Goal: Task Accomplishment & Management: Use online tool/utility

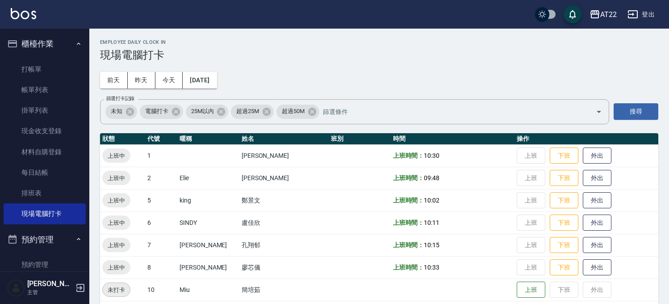
click at [59, 209] on link "現場電腦打卡" at bounding box center [45, 213] width 82 height 21
click at [164, 82] on button "今天" at bounding box center [169, 80] width 28 height 17
click at [165, 81] on button "今天" at bounding box center [169, 80] width 28 height 17
click at [157, 85] on button "今天" at bounding box center [169, 80] width 28 height 17
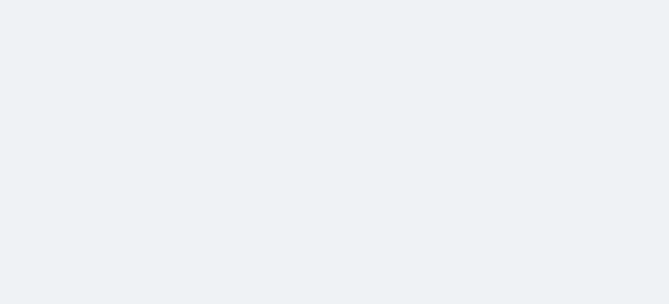
click at [157, 0] on html at bounding box center [334, 0] width 669 height 0
click at [168, 0] on html at bounding box center [334, 0] width 669 height 0
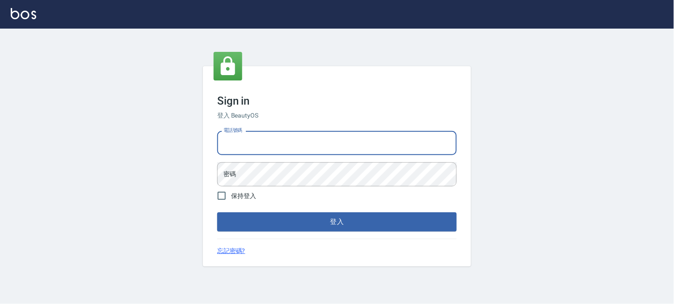
click at [267, 143] on input "電話號碼" at bounding box center [336, 143] width 239 height 24
type input "0936888819"
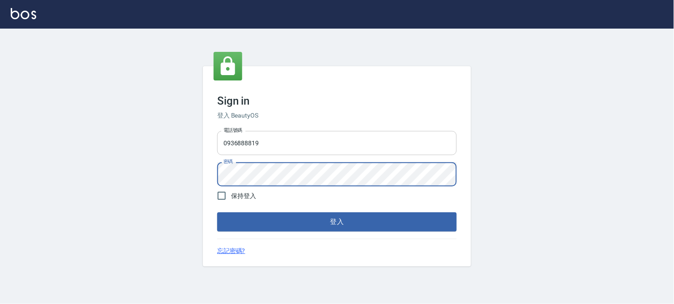
click at [217, 212] on button "登入" at bounding box center [336, 221] width 239 height 19
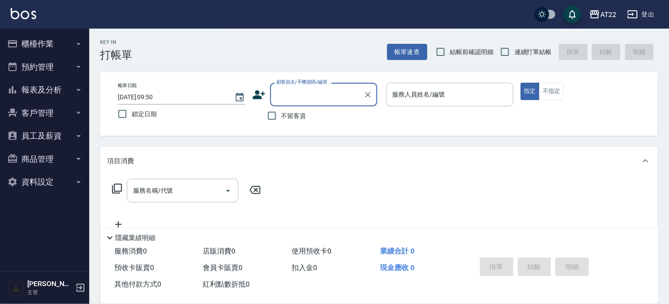
click at [55, 46] on button "櫃檯作業" at bounding box center [45, 43] width 82 height 23
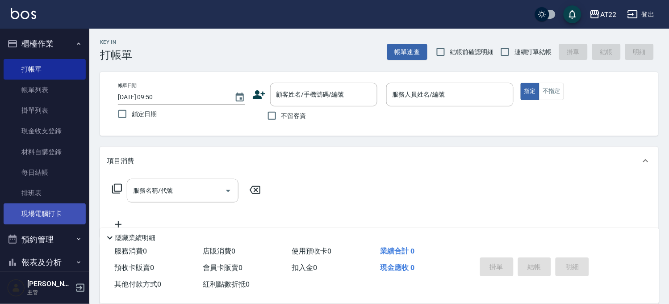
click at [52, 208] on link "現場電腦打卡" at bounding box center [45, 213] width 82 height 21
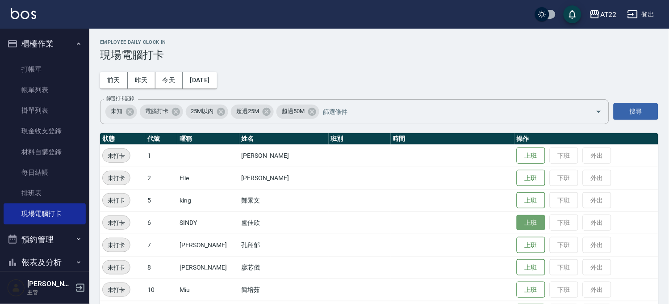
click at [526, 223] on button "上班" at bounding box center [531, 223] width 29 height 16
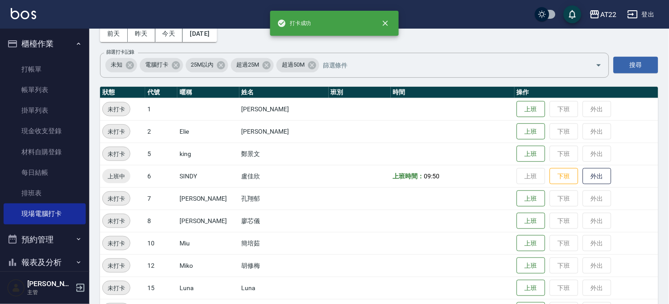
scroll to position [99, 0]
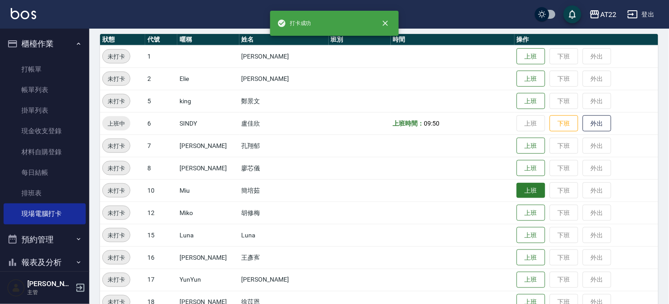
click at [525, 189] on button "上班" at bounding box center [531, 191] width 29 height 16
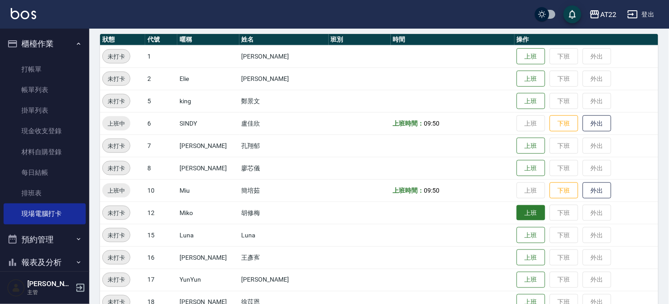
scroll to position [149, 0]
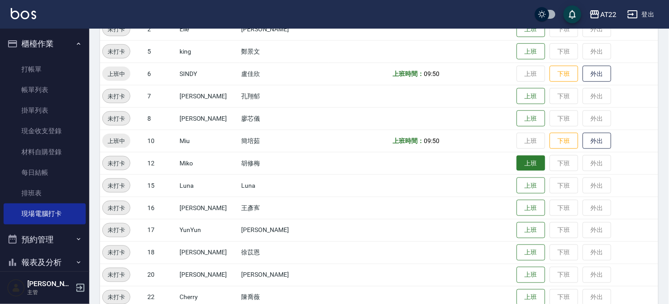
click at [517, 163] on button "上班" at bounding box center [531, 163] width 29 height 16
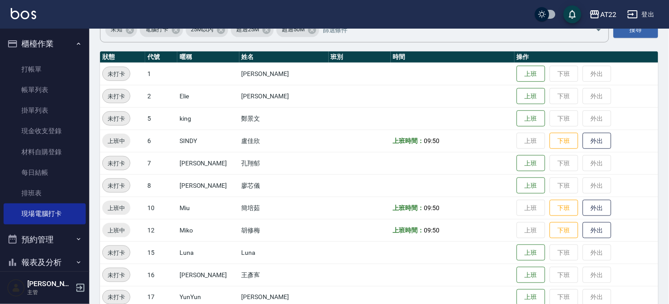
scroll to position [0, 0]
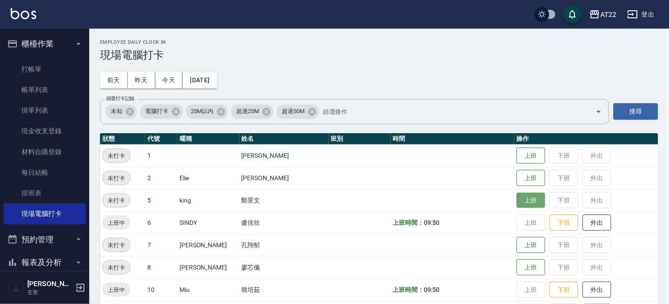
click at [517, 201] on button "上班" at bounding box center [531, 201] width 29 height 16
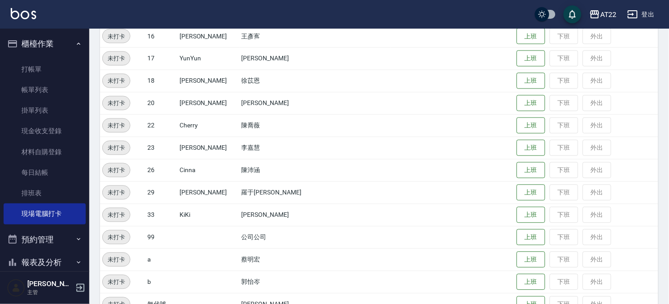
scroll to position [322, 0]
click at [517, 104] on button "上班" at bounding box center [531, 102] width 29 height 16
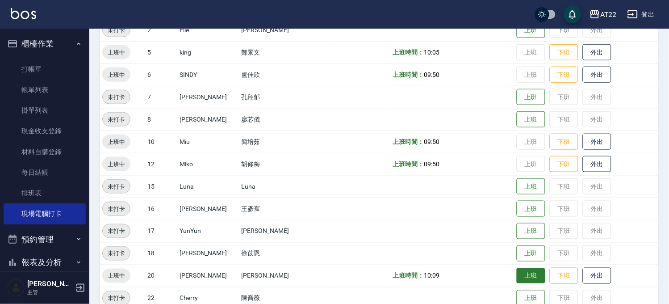
scroll to position [73, 0]
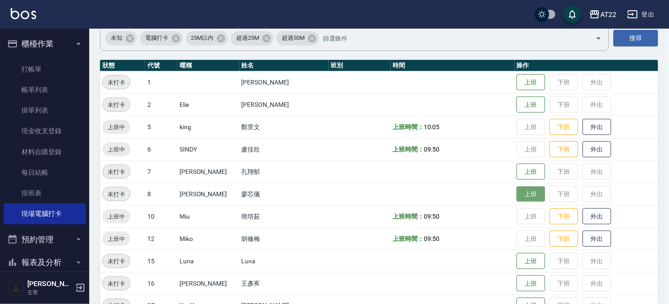
click at [517, 188] on button "上班" at bounding box center [531, 194] width 29 height 16
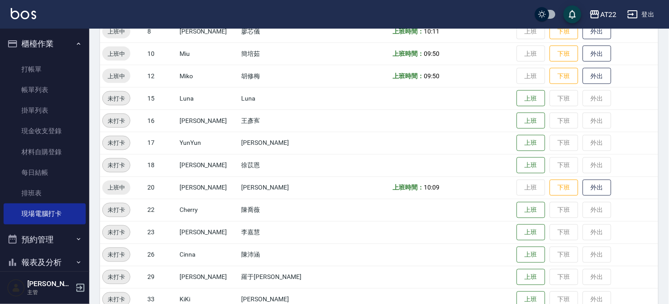
scroll to position [261, 0]
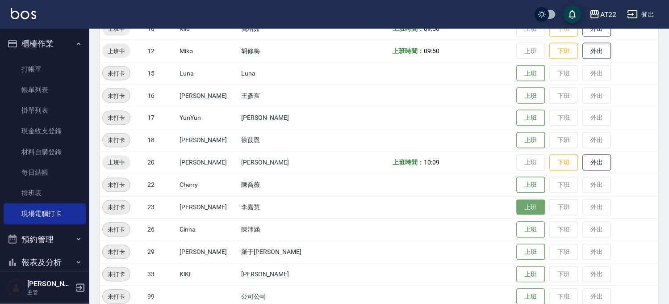
click at [520, 211] on button "上班" at bounding box center [531, 208] width 29 height 16
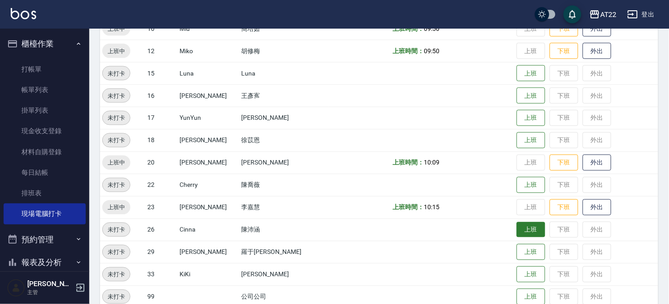
click at [523, 235] on button "上班" at bounding box center [531, 230] width 29 height 16
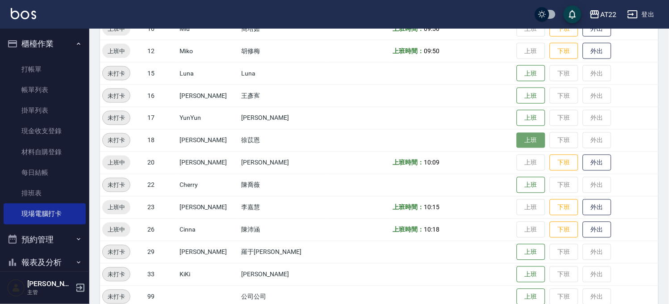
click at [524, 134] on button "上班" at bounding box center [531, 141] width 29 height 16
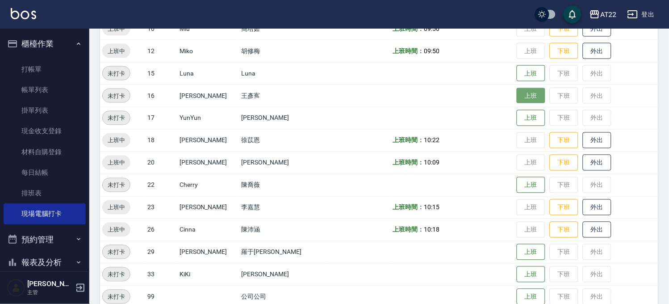
click at [517, 88] on button "上班" at bounding box center [531, 96] width 29 height 16
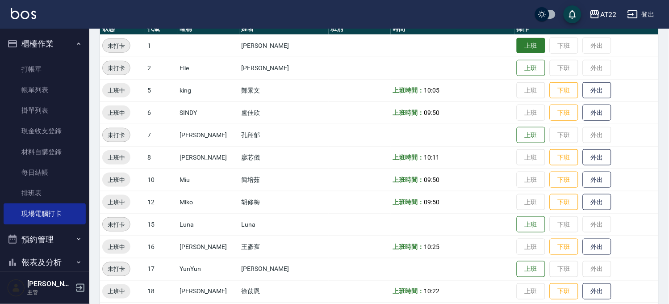
scroll to position [63, 0]
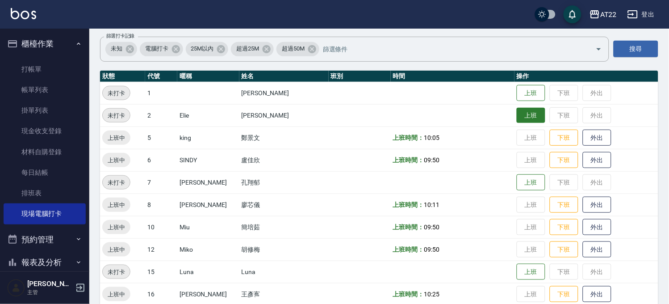
click at [522, 121] on button "上班" at bounding box center [531, 116] width 29 height 16
click at [56, 262] on button "報表及分析" at bounding box center [45, 262] width 82 height 23
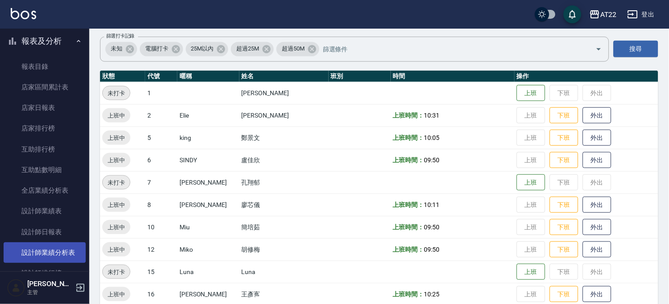
scroll to position [273, 0]
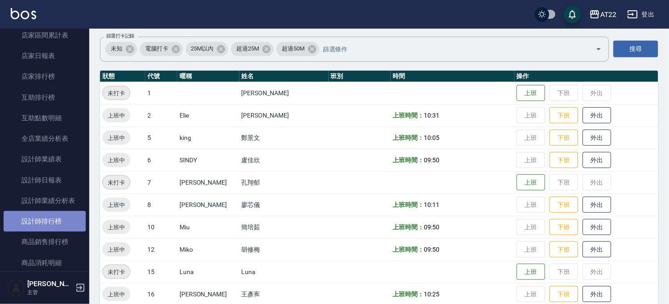
click at [60, 215] on link "設計師排行榜" at bounding box center [45, 221] width 82 height 21
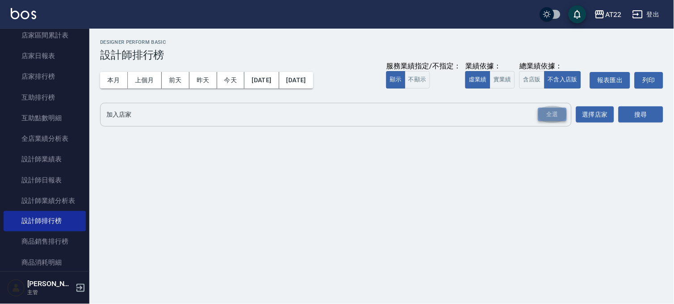
click at [556, 113] on div "全選" at bounding box center [552, 115] width 29 height 14
click at [647, 111] on button "搜尋" at bounding box center [640, 115] width 45 height 17
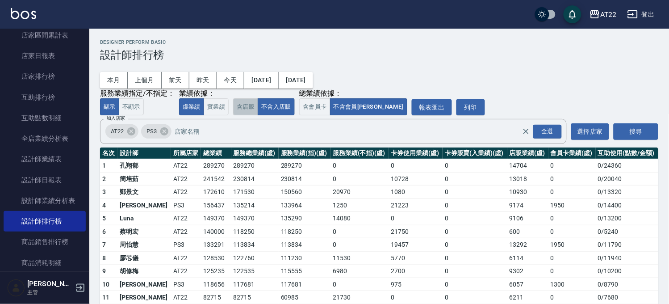
click at [241, 103] on button "含店販" at bounding box center [245, 106] width 25 height 17
click at [276, 106] on button "不含入店販" at bounding box center [276, 106] width 37 height 17
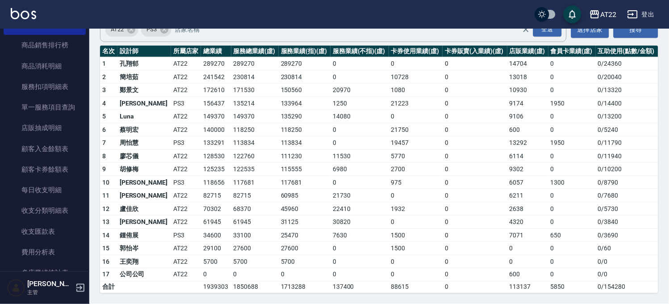
scroll to position [389, 0]
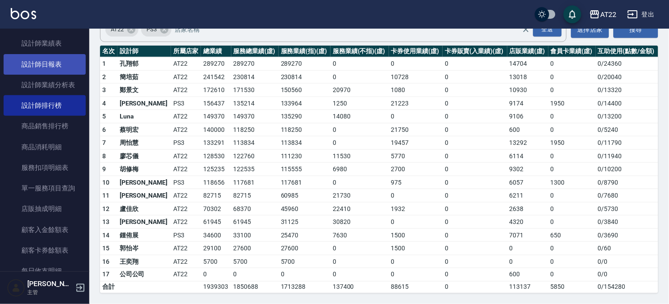
click at [55, 65] on link "設計師日報表" at bounding box center [45, 64] width 82 height 21
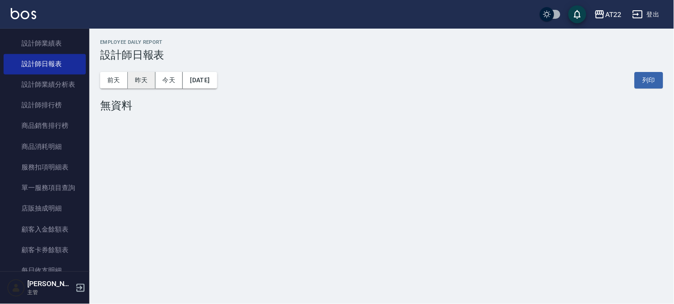
click at [137, 79] on button "昨天" at bounding box center [142, 80] width 28 height 17
click at [145, 84] on button "昨天" at bounding box center [142, 80] width 28 height 17
click at [217, 85] on button "[DATE]" at bounding box center [200, 80] width 34 height 17
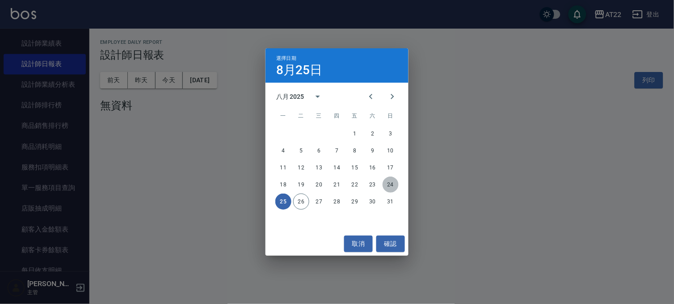
click at [389, 182] on button "24" at bounding box center [390, 184] width 16 height 16
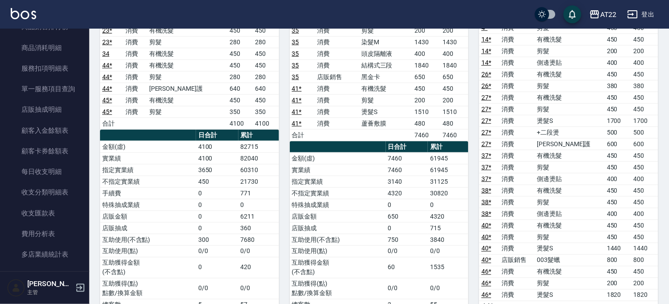
scroll to position [587, 0]
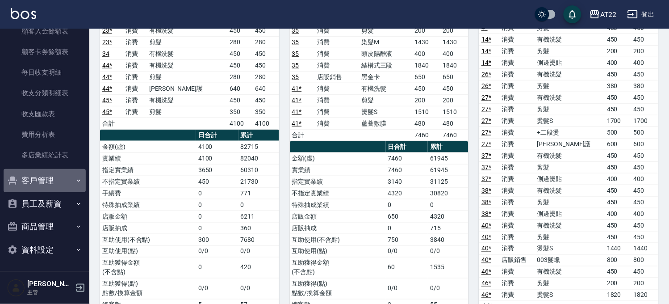
click at [63, 181] on button "客戶管理" at bounding box center [45, 180] width 82 height 23
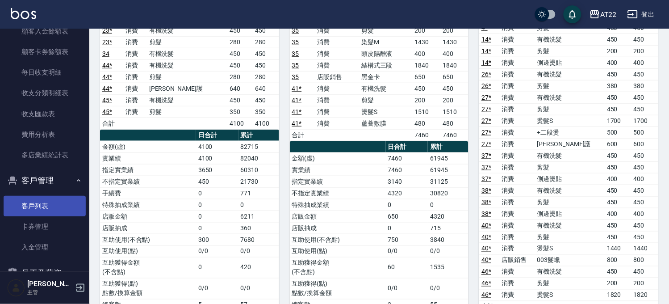
click at [65, 200] on link "客戶列表" at bounding box center [45, 206] width 82 height 21
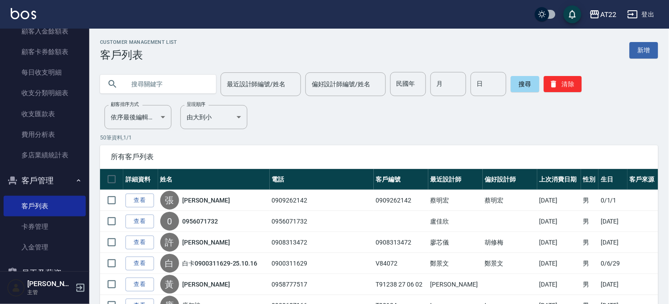
click at [147, 85] on input "text" at bounding box center [167, 84] width 84 height 24
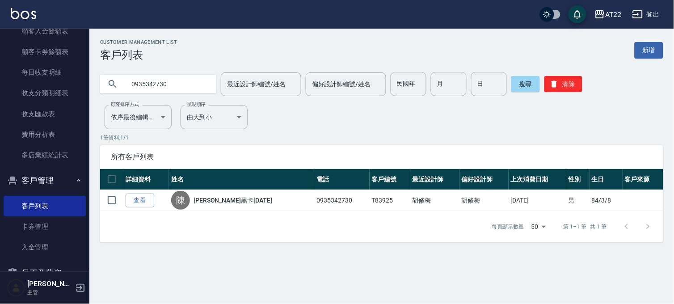
click at [179, 87] on input "0935342730" at bounding box center [167, 84] width 84 height 24
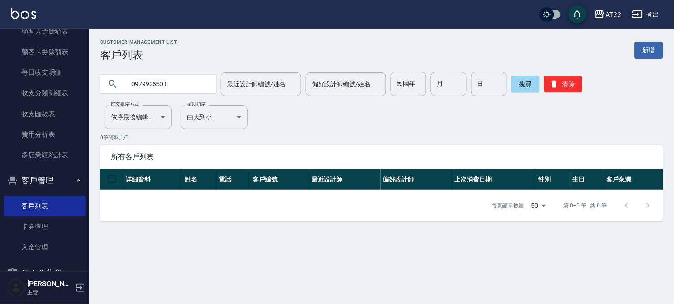
click at [179, 87] on input "0979926503" at bounding box center [167, 84] width 84 height 24
type input "0979926513"
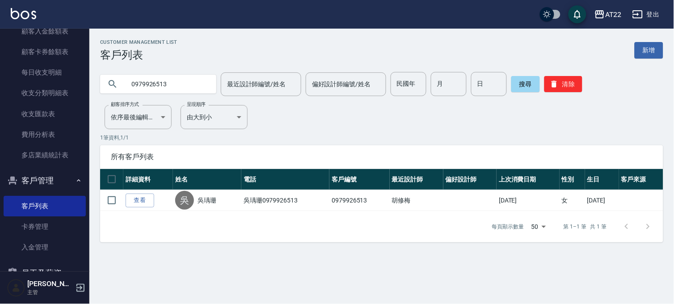
drag, startPoint x: 139, startPoint y: 203, endPoint x: 146, endPoint y: 189, distance: 15.6
click at [139, 203] on link "查看" at bounding box center [140, 200] width 29 height 14
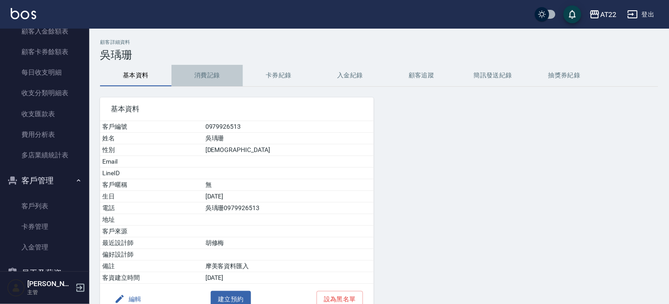
click at [196, 71] on button "消費記錄" at bounding box center [207, 75] width 71 height 21
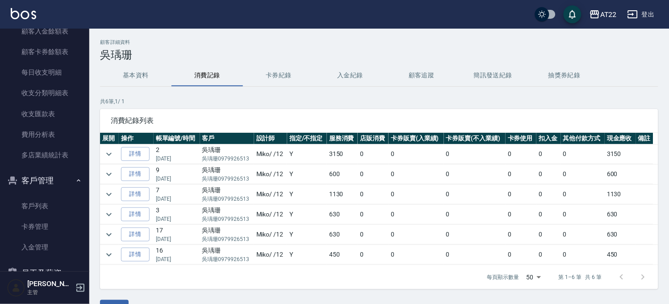
click at [140, 81] on button "基本資料" at bounding box center [135, 75] width 71 height 21
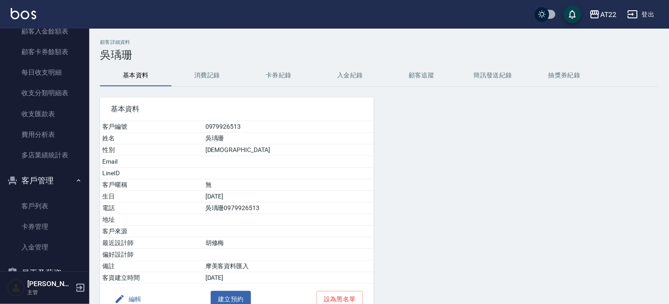
drag, startPoint x: 31, startPoint y: 198, endPoint x: 86, endPoint y: 129, distance: 88.4
click at [31, 198] on link "客戶列表" at bounding box center [45, 206] width 82 height 21
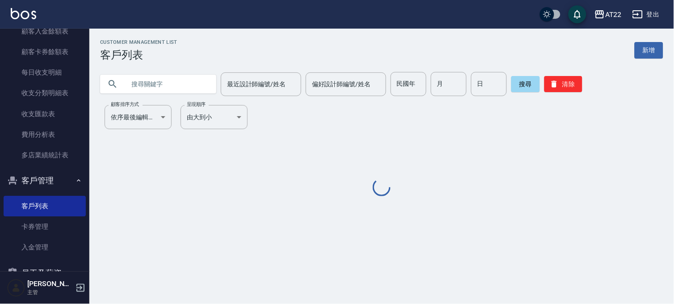
click at [159, 80] on input "text" at bounding box center [167, 84] width 84 height 24
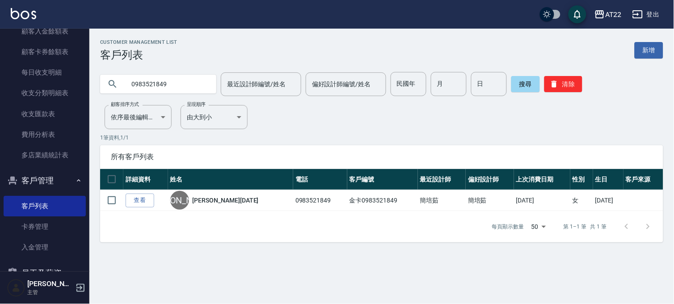
click at [169, 91] on input "0983521849" at bounding box center [167, 84] width 84 height 24
paste input "19493986"
type input "0919493986"
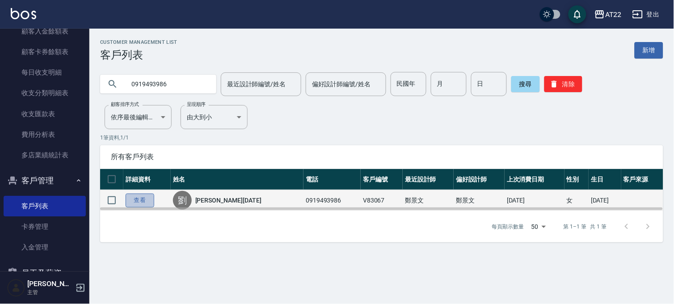
click at [145, 199] on link "查看" at bounding box center [140, 200] width 29 height 14
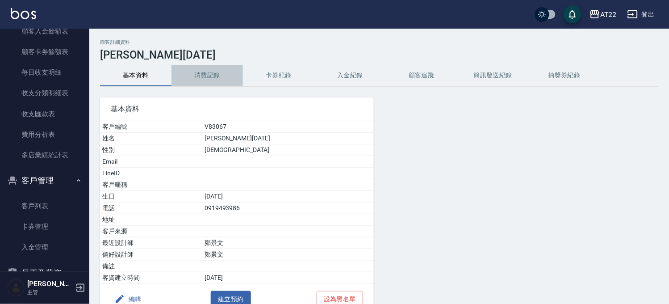
click at [213, 77] on button "消費記錄" at bounding box center [207, 75] width 71 height 21
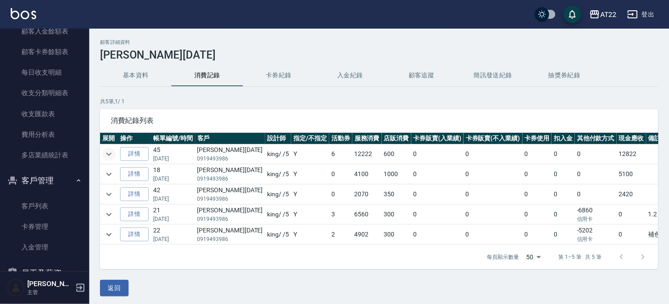
click at [113, 151] on icon "expand row" at bounding box center [109, 154] width 11 height 11
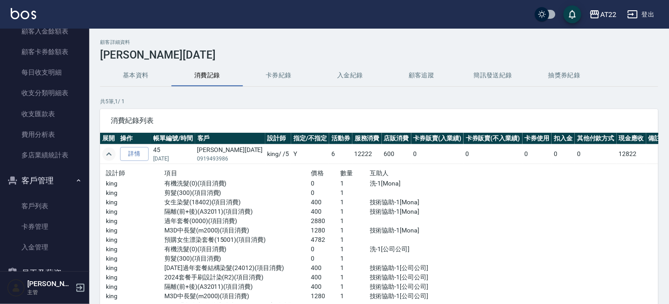
scroll to position [50, 0]
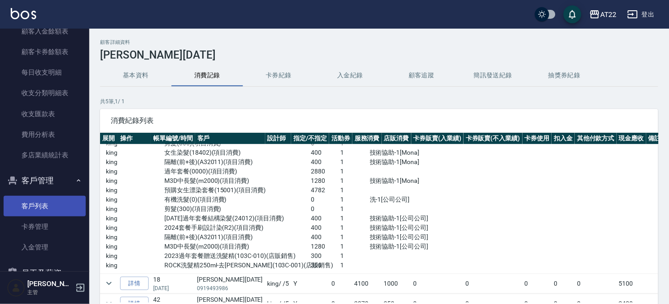
click at [34, 201] on link "客戶列表" at bounding box center [45, 206] width 82 height 21
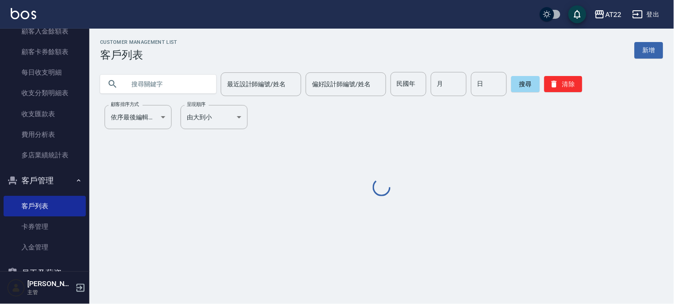
click at [178, 81] on input "text" at bounding box center [167, 84] width 84 height 24
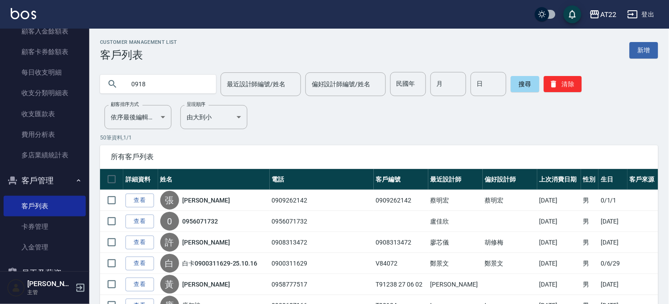
click at [152, 79] on input "0918" at bounding box center [167, 84] width 84 height 24
type input "0918065127"
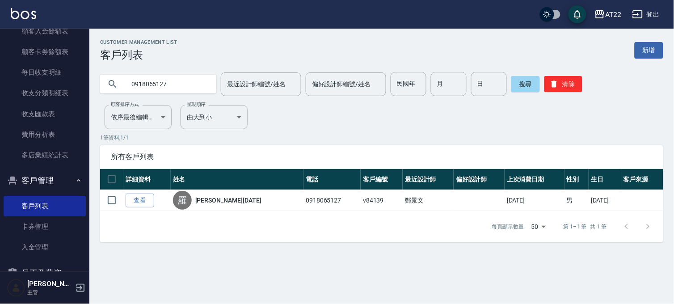
click at [173, 81] on input "0918065127" at bounding box center [167, 84] width 84 height 24
click at [149, 83] on input "text" at bounding box center [167, 84] width 84 height 24
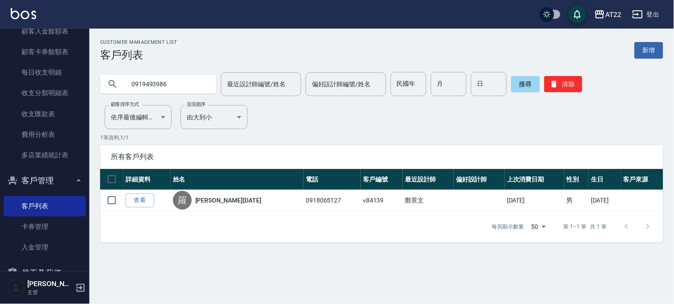
type input "0919493986"
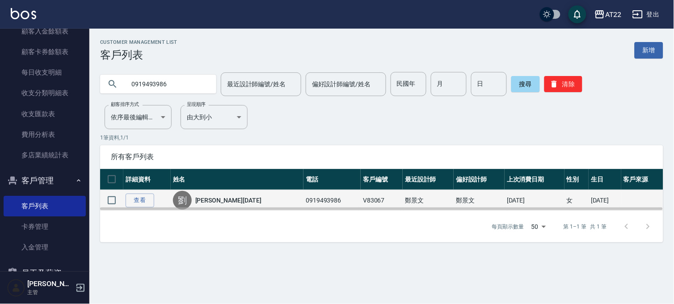
click at [157, 197] on td "查看" at bounding box center [146, 200] width 47 height 21
click at [146, 197] on link "查看" at bounding box center [140, 200] width 29 height 14
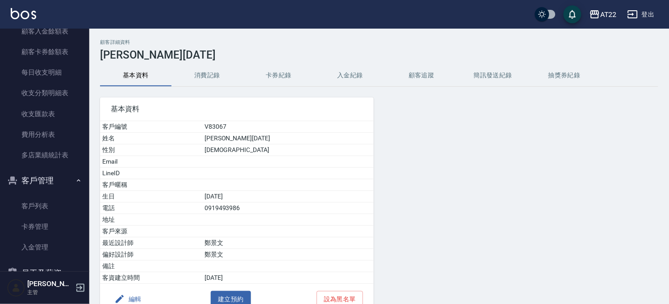
click at [210, 69] on button "消費記錄" at bounding box center [207, 75] width 71 height 21
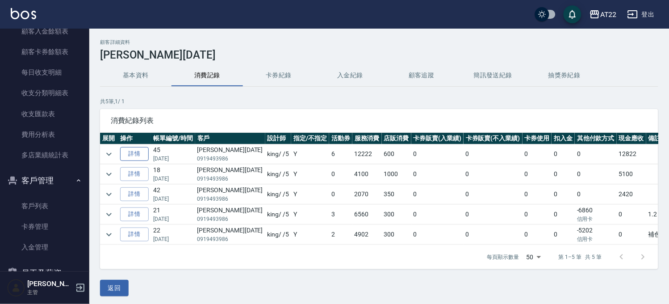
drag, startPoint x: 109, startPoint y: 153, endPoint x: 134, endPoint y: 157, distance: 25.0
click at [109, 153] on icon "expand row" at bounding box center [109, 154] width 11 height 11
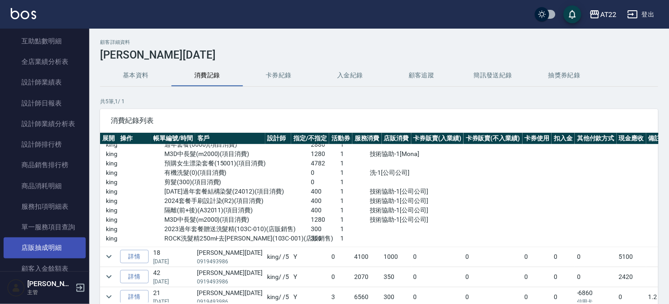
scroll to position [289, 0]
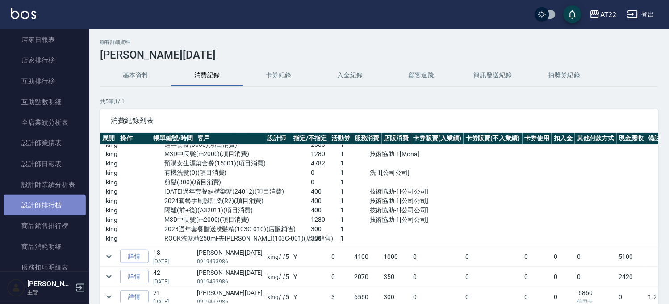
click at [70, 195] on link "設計師排行榜" at bounding box center [45, 205] width 82 height 21
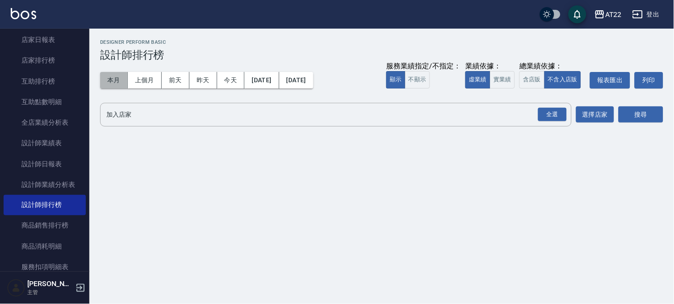
click at [113, 81] on button "本月" at bounding box center [114, 80] width 28 height 17
click at [548, 109] on div "全選" at bounding box center [552, 115] width 29 height 14
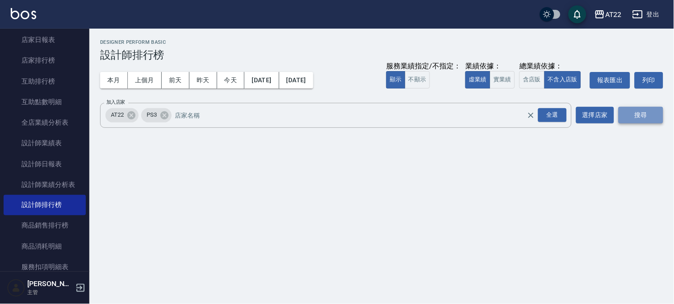
click at [650, 122] on button "搜尋" at bounding box center [640, 115] width 45 height 17
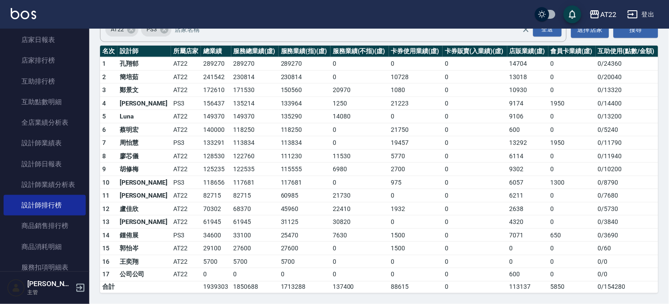
scroll to position [4, 0]
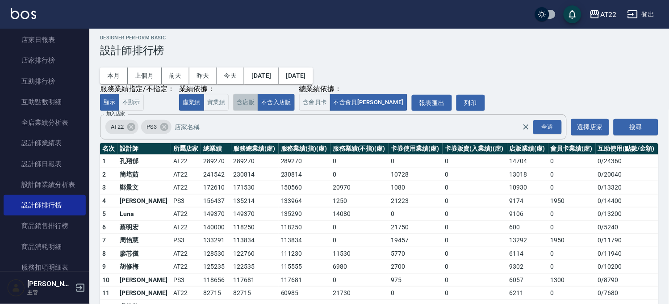
click at [250, 105] on button "含店販" at bounding box center [245, 102] width 25 height 17
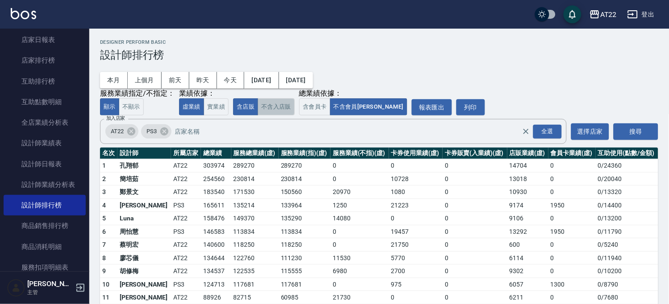
click at [278, 103] on button "不含入店販" at bounding box center [276, 106] width 37 height 17
click at [240, 109] on button "含店販" at bounding box center [245, 106] width 25 height 17
click at [113, 80] on button "本月" at bounding box center [114, 80] width 28 height 17
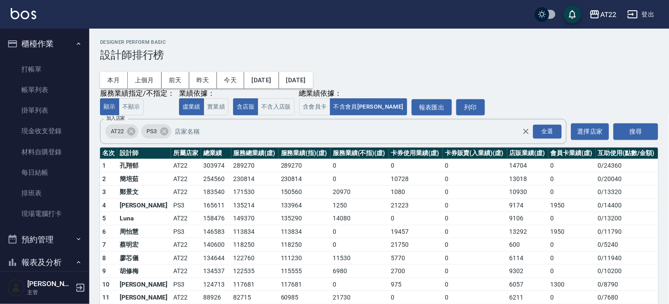
drag, startPoint x: 52, startPoint y: 67, endPoint x: 102, endPoint y: 67, distance: 49.6
click at [52, 67] on link "打帳單" at bounding box center [45, 69] width 82 height 21
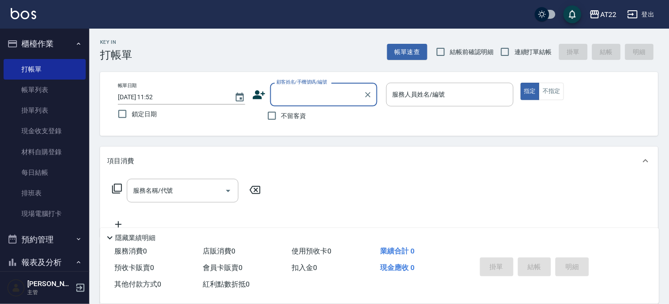
click at [546, 52] on span "連續打單結帳" at bounding box center [534, 51] width 38 height 9
click at [515, 52] on input "連續打單結帳" at bounding box center [505, 51] width 19 height 19
checkbox input "true"
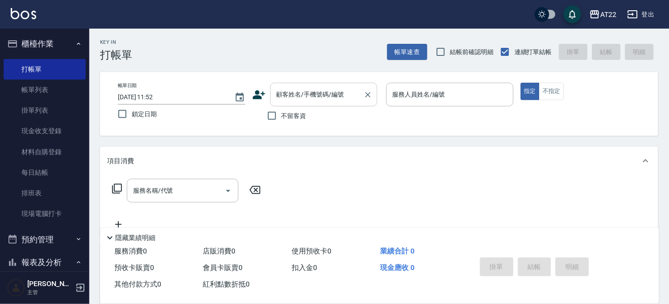
click at [334, 99] on input "顧客姓名/手機號碼/編號" at bounding box center [317, 95] width 86 height 16
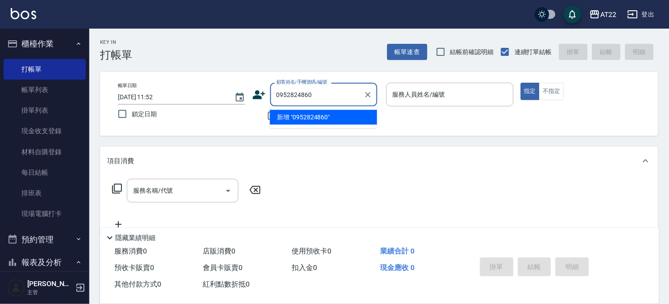
click at [332, 97] on input "0952824860" at bounding box center [317, 95] width 86 height 16
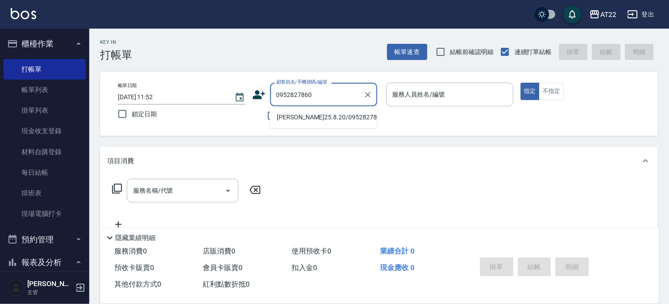
click at [335, 123] on li "[PERSON_NAME]25.8.20/0952827860/T82745" at bounding box center [323, 117] width 107 height 15
type input "[PERSON_NAME]25.8.20/0952827860/T82745"
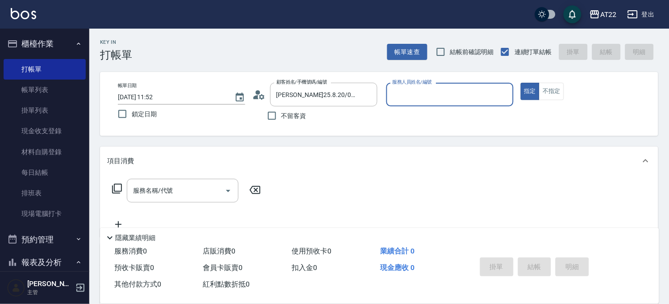
type input "king-5"
click at [189, 189] on input "服務名稱/代號" at bounding box center [176, 191] width 90 height 16
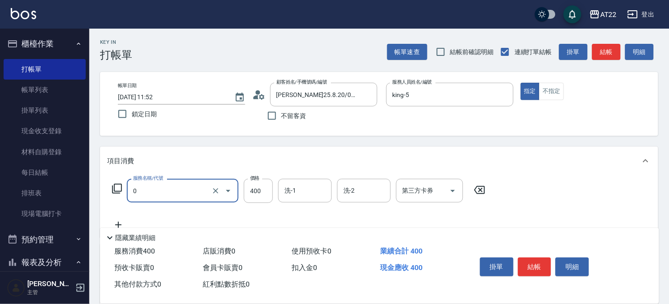
type input "有機洗髮(0)"
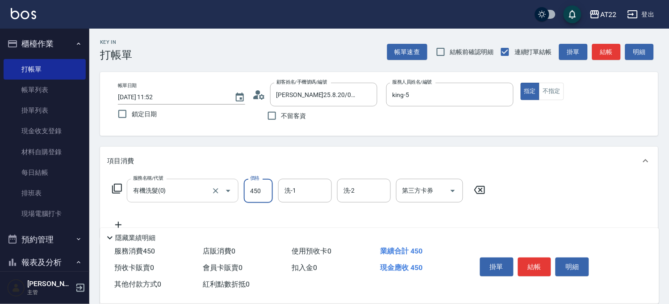
type input "450"
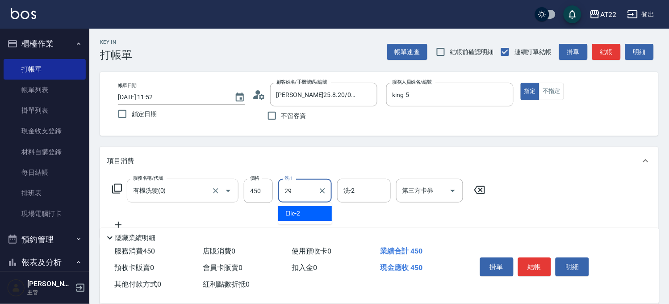
type input "[PERSON_NAME]-29"
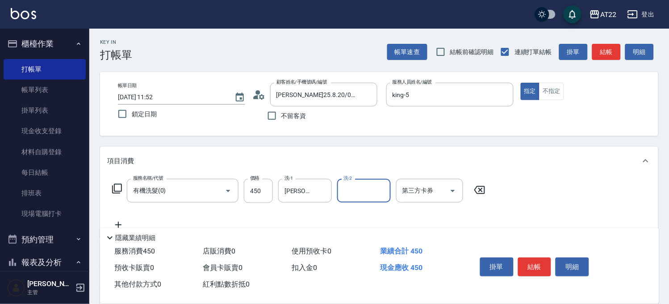
click at [114, 224] on icon at bounding box center [118, 224] width 22 height 11
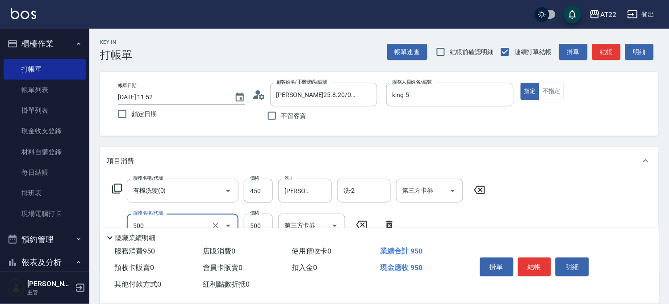
type input "剪髮(500)"
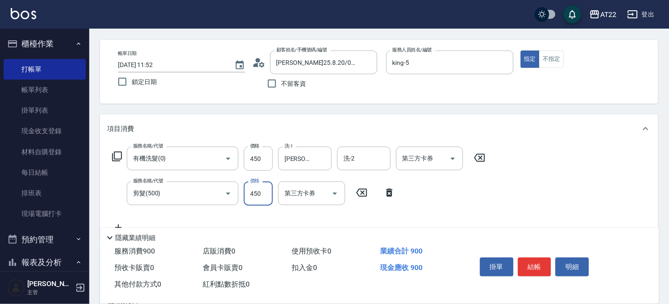
scroll to position [50, 0]
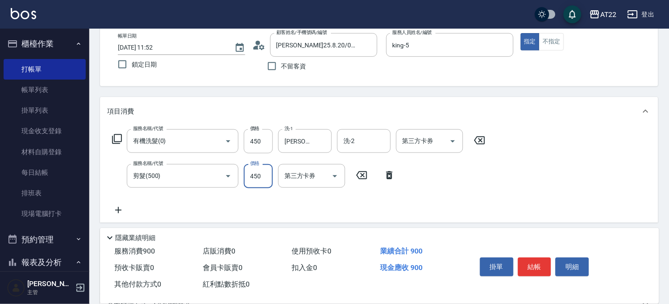
type input "450"
click at [121, 208] on icon at bounding box center [118, 210] width 22 height 11
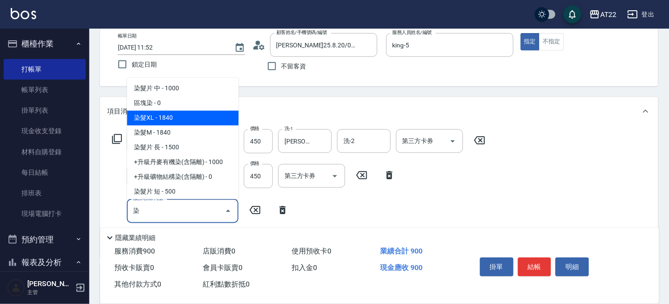
click at [185, 119] on span "染髮XL - 1840" at bounding box center [183, 118] width 112 height 15
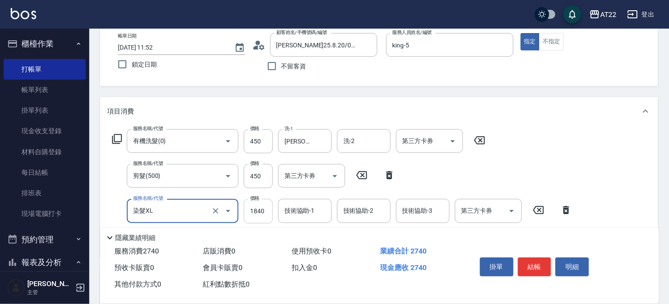
type input "染髮XL"
click at [262, 214] on input "1840" at bounding box center [258, 211] width 29 height 24
type input "2700"
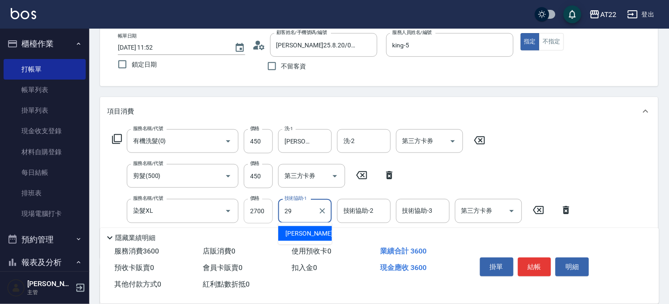
type input "[PERSON_NAME]-29"
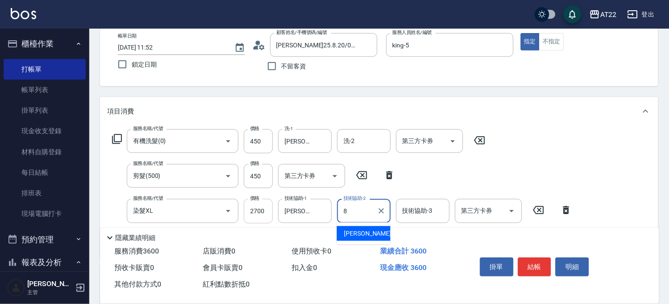
type input "Zoe-8"
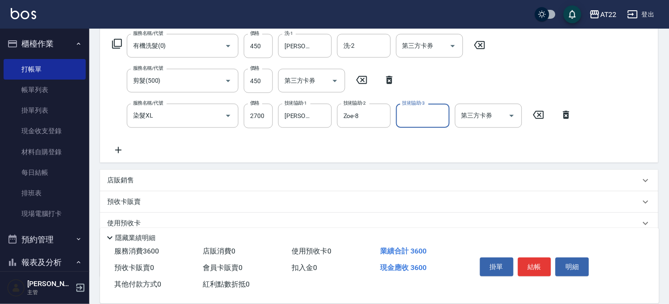
scroll to position [149, 0]
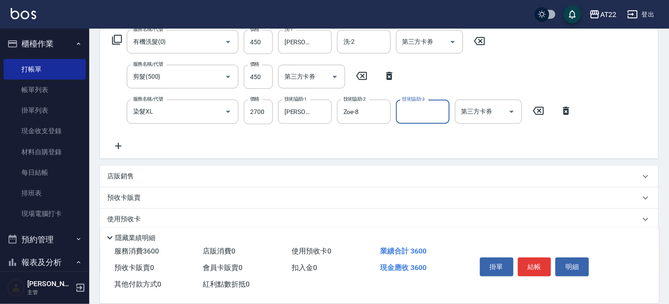
click at [117, 139] on div "服務名稱/代號 有機洗髮(0) 服務名稱/代號 價格 450 價格 洗-1 [PERSON_NAME]-29 洗-1 洗-2 洗-2 第三方卡券 第三方卡券 …" at bounding box center [342, 90] width 470 height 121
click at [120, 142] on icon at bounding box center [118, 146] width 22 height 11
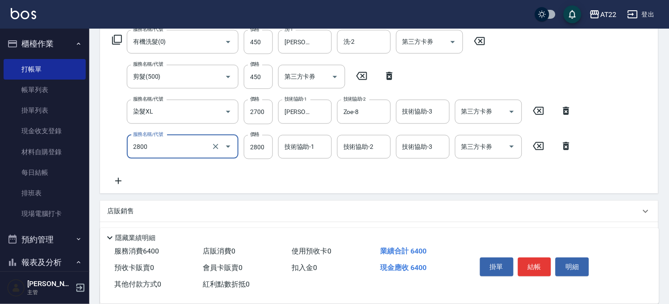
type input "漂髮特長(2800)"
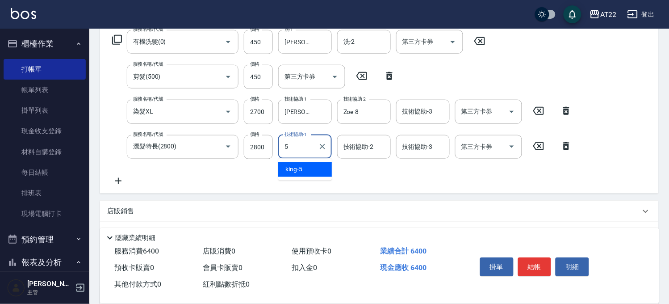
type input "king-5"
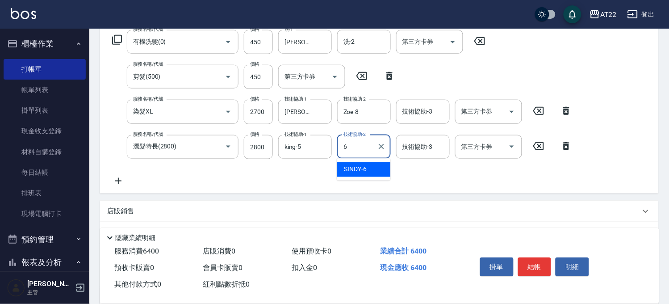
type input "SINDY-6"
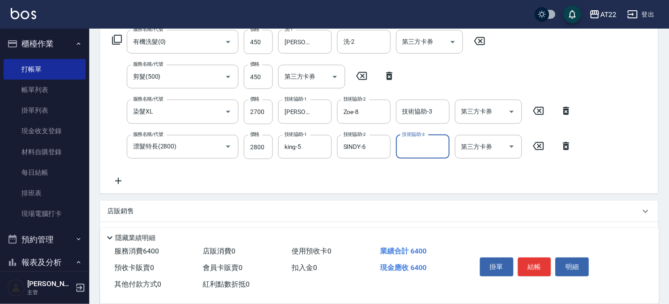
click at [125, 177] on icon at bounding box center [118, 181] width 22 height 11
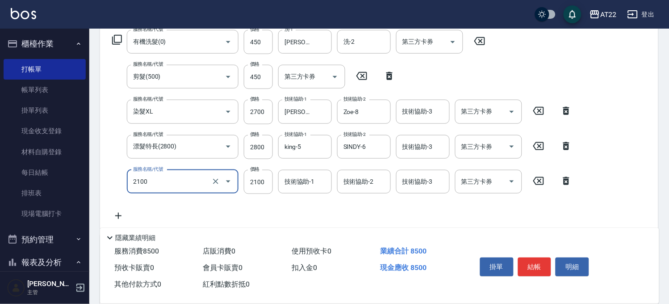
type input "漂髮長(2100)"
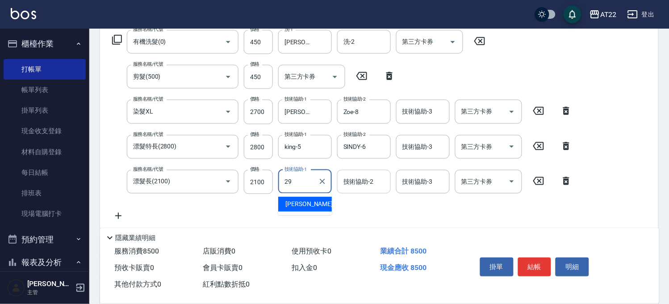
type input "[PERSON_NAME]-29"
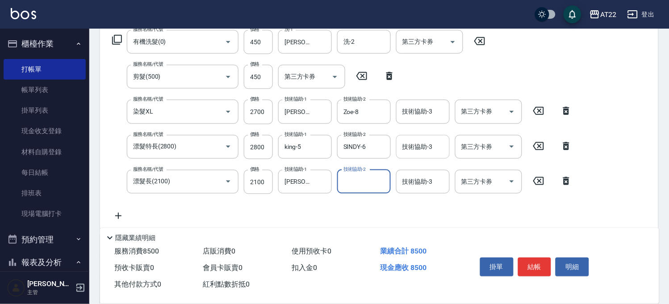
click at [411, 148] on input "技術協助-3" at bounding box center [423, 147] width 46 height 16
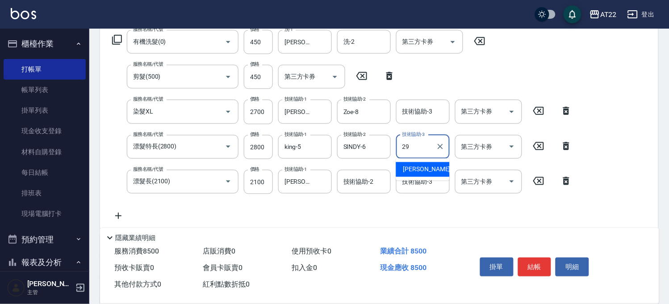
type input "[PERSON_NAME]-29"
click at [122, 212] on icon at bounding box center [118, 215] width 22 height 11
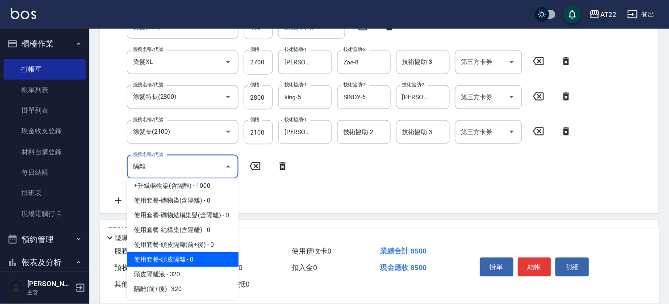
scroll to position [57, 0]
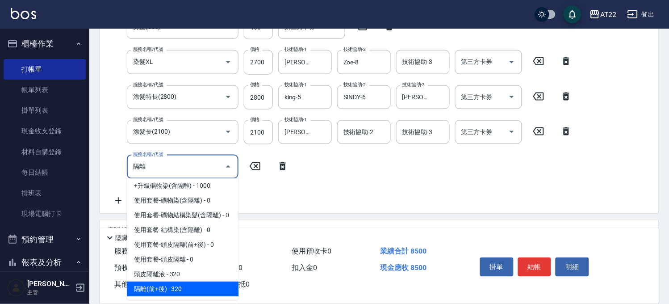
click at [209, 287] on span "隔離(前+後) - 320" at bounding box center [183, 288] width 112 height 15
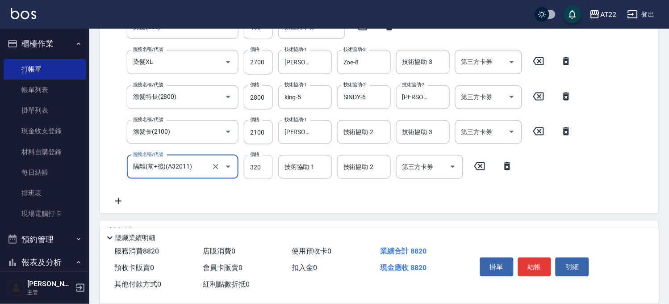
type input "隔離(前+後)(A32011)"
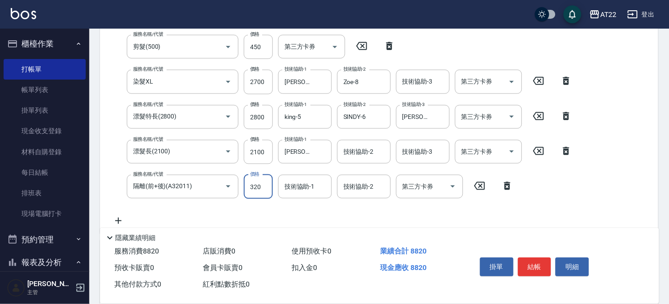
click at [260, 172] on div "服務名稱/代號 有機洗髮(0) 服務名稱/代號 價格 450 價格 洗-1 [PERSON_NAME]-29 洗-1 洗-2 洗-2 第三方卡券 第三方卡券 …" at bounding box center [342, 113] width 470 height 226
type input "600"
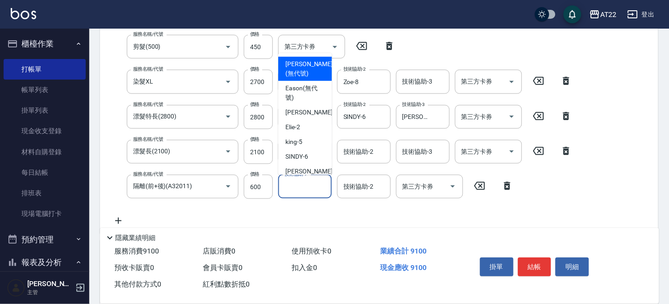
click at [307, 188] on input "技術協助-1" at bounding box center [305, 187] width 46 height 16
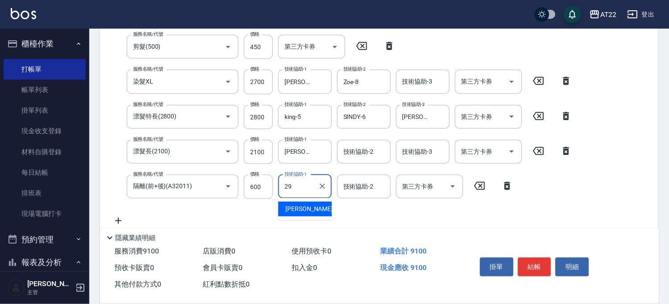
type input "[PERSON_NAME]-29"
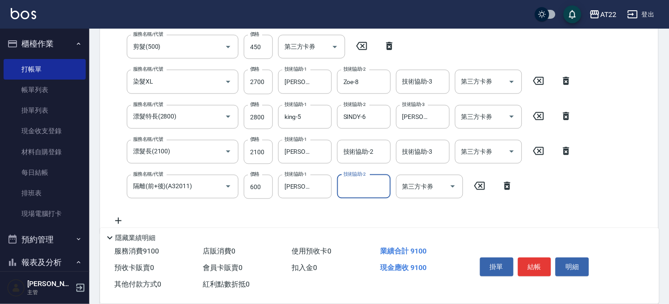
scroll to position [0, 0]
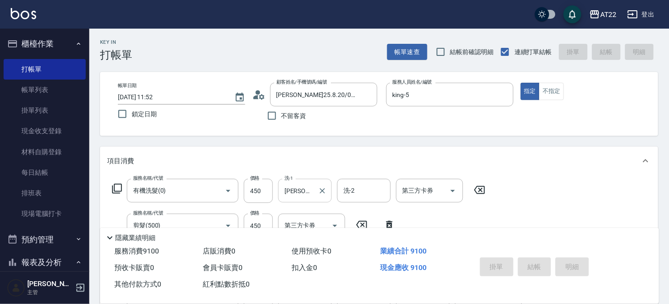
type input "[DATE] 11:54"
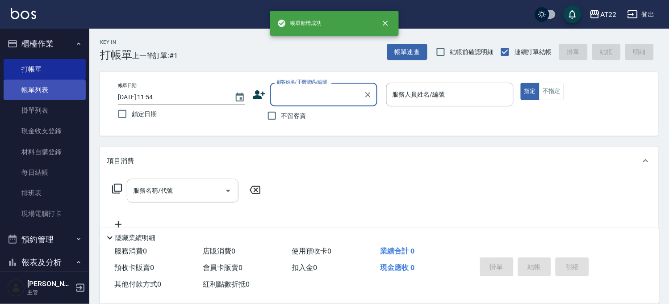
click at [46, 88] on link "帳單列表" at bounding box center [45, 90] width 82 height 21
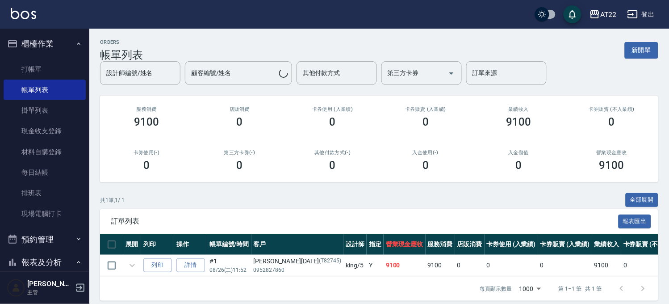
scroll to position [15, 0]
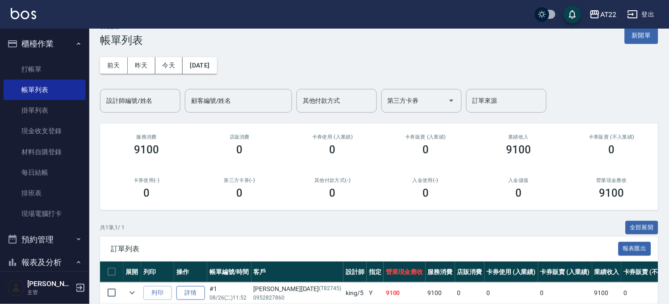
click at [185, 288] on link "詳情" at bounding box center [190, 293] width 29 height 14
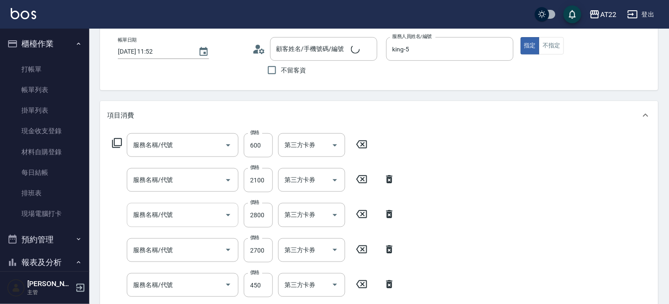
type input "[DATE] 11:52"
type input "king-5"
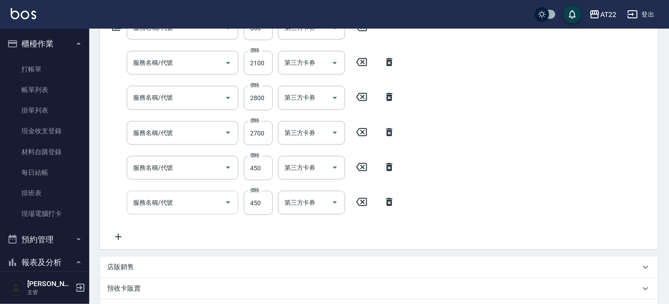
type input "隔離(前+後)(A32011)"
type input "漂髮長(2100)"
type input "漂髮特長(2800)"
type input "染髮XL"
type input "剪髮(500)"
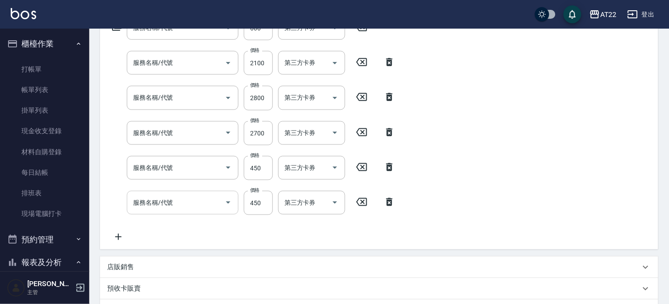
type input "有機洗髮(0)"
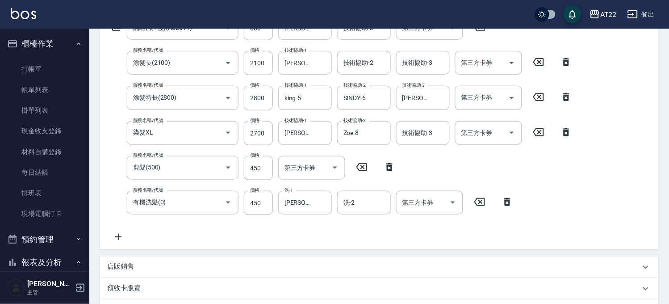
type input "[PERSON_NAME]25.8.20/0952827860/T82745"
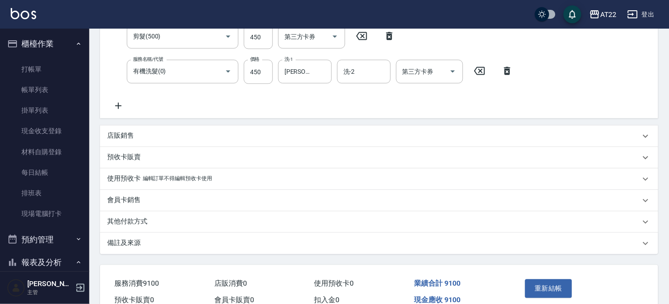
click at [144, 217] on p "其他付款方式" at bounding box center [127, 221] width 40 height 9
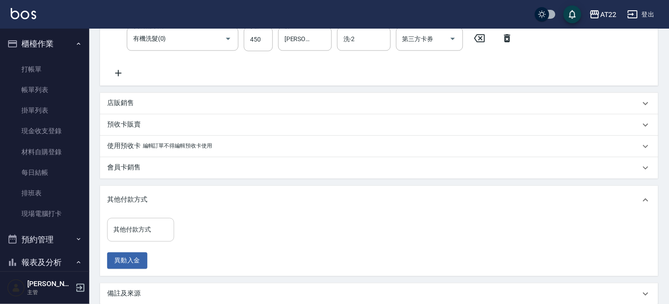
scroll to position [343, 0]
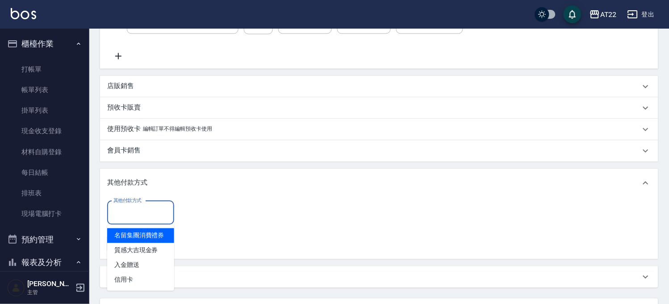
click at [139, 211] on input "其他付款方式" at bounding box center [140, 213] width 59 height 16
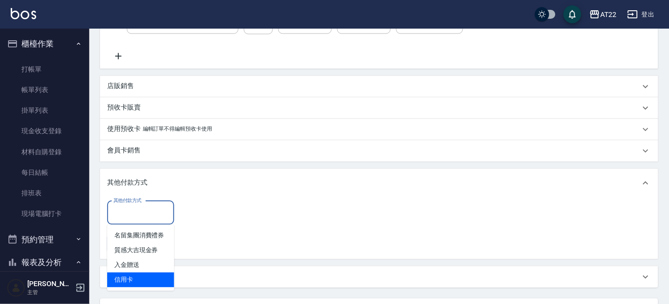
click at [135, 275] on span "信用卡" at bounding box center [140, 280] width 67 height 15
type input "信用卡"
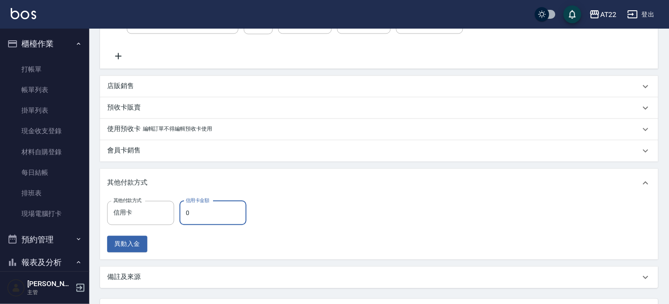
click at [224, 217] on input "0" at bounding box center [213, 213] width 67 height 24
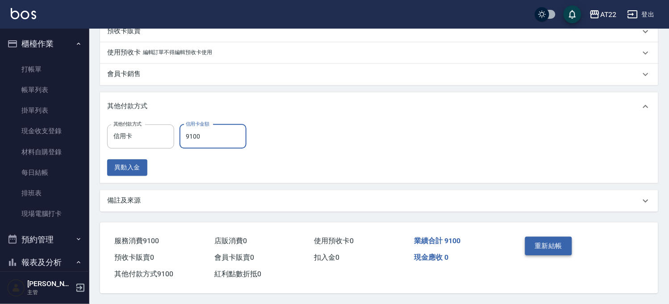
type input "9100"
click at [556, 239] on button "重新結帳" at bounding box center [548, 245] width 47 height 19
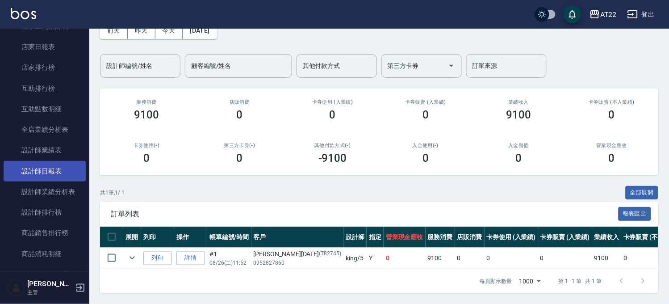
scroll to position [298, 0]
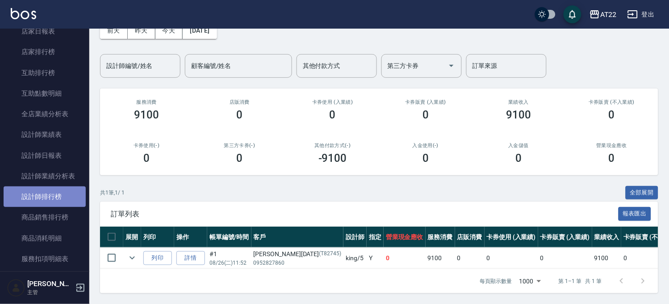
click at [61, 200] on link "設計師排行榜" at bounding box center [45, 196] width 82 height 21
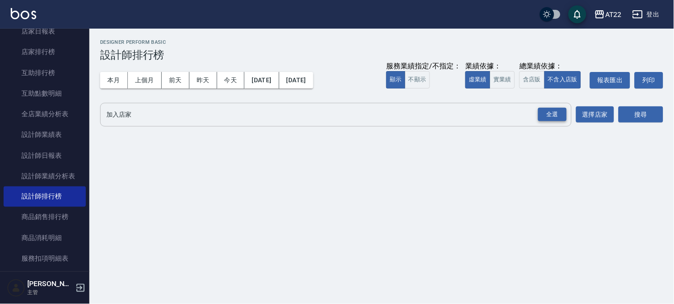
click at [546, 112] on div "全選" at bounding box center [552, 115] width 29 height 14
click at [650, 112] on button "搜尋" at bounding box center [640, 115] width 45 height 17
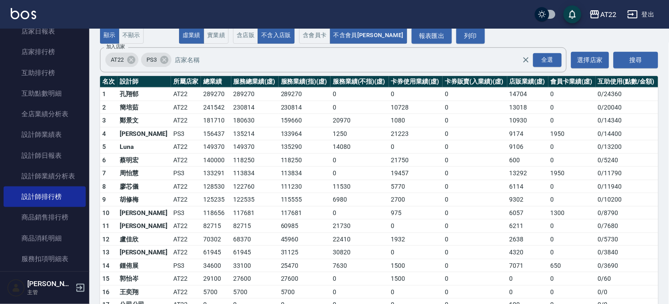
scroll to position [54, 0]
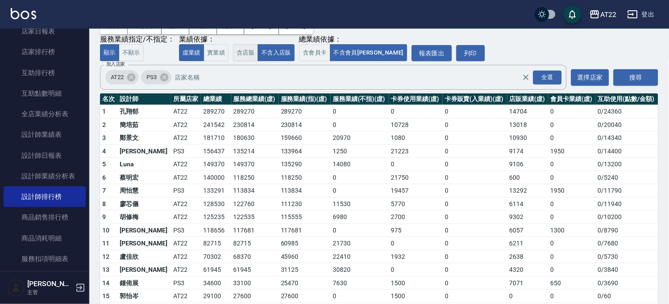
click at [252, 50] on button "含店販" at bounding box center [245, 52] width 25 height 17
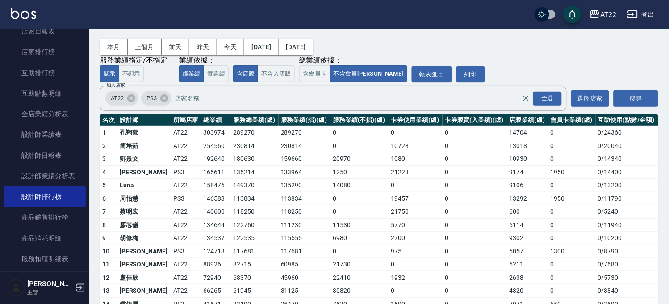
scroll to position [50, 0]
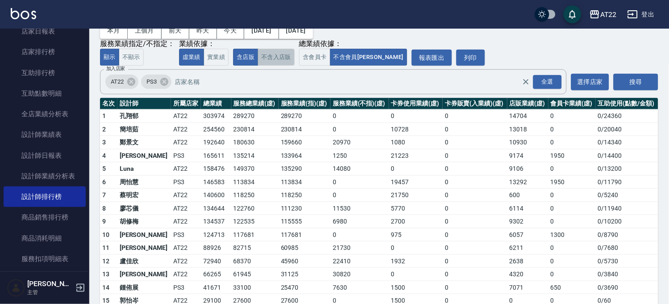
click at [281, 55] on button "不含入店販" at bounding box center [276, 57] width 37 height 17
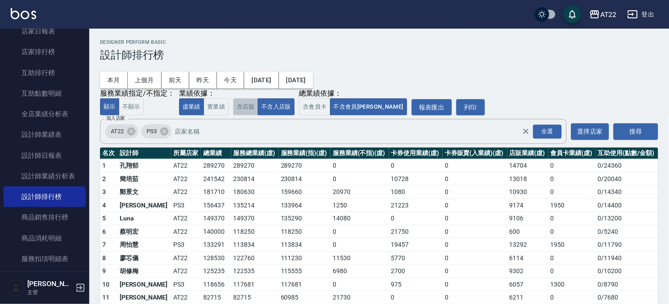
click at [246, 109] on button "含店販" at bounding box center [245, 106] width 25 height 17
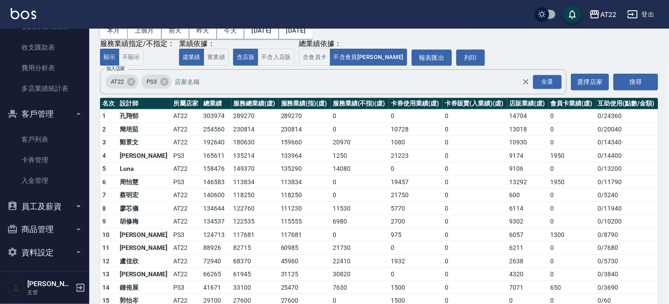
scroll to position [657, 0]
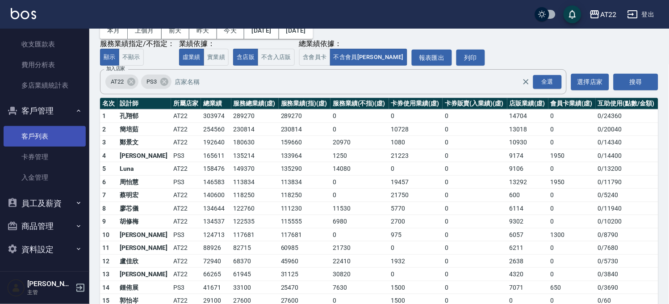
click at [47, 132] on link "客戶列表" at bounding box center [45, 136] width 82 height 21
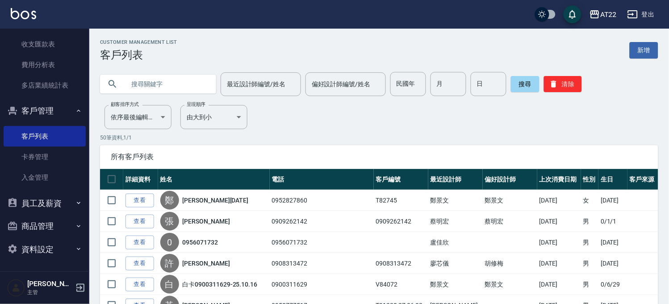
click at [181, 90] on input "text" at bounding box center [167, 84] width 84 height 24
type input "0976591801"
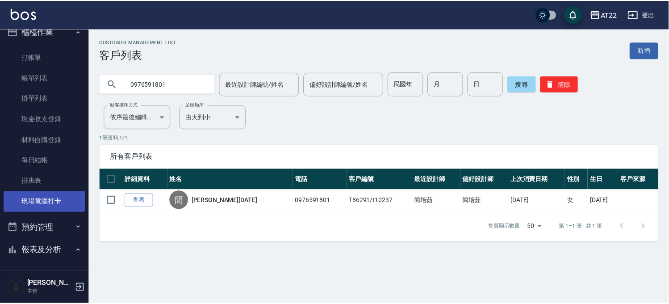
scroll to position [11, 0]
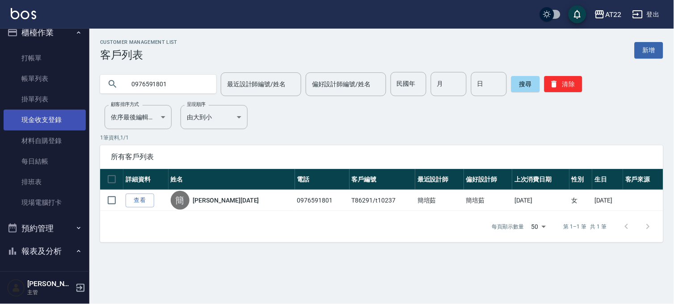
click at [60, 113] on link "現金收支登錄" at bounding box center [45, 119] width 82 height 21
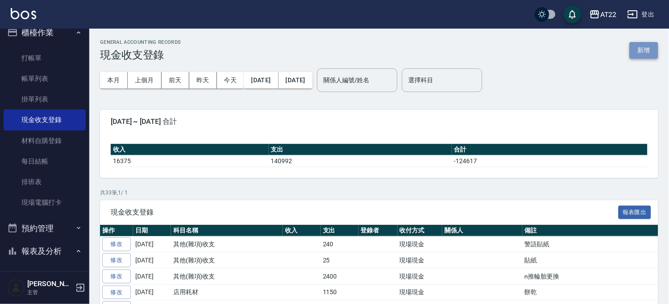
click at [647, 55] on button "新增" at bounding box center [644, 50] width 29 height 17
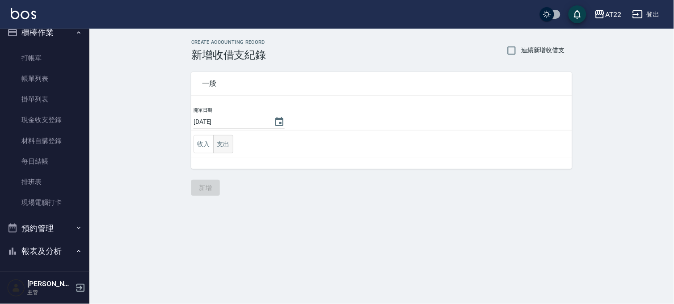
click at [231, 145] on button "支出" at bounding box center [223, 144] width 20 height 18
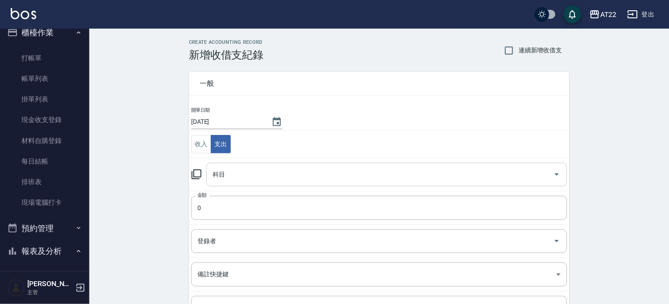
click at [236, 181] on input "科目" at bounding box center [380, 175] width 340 height 16
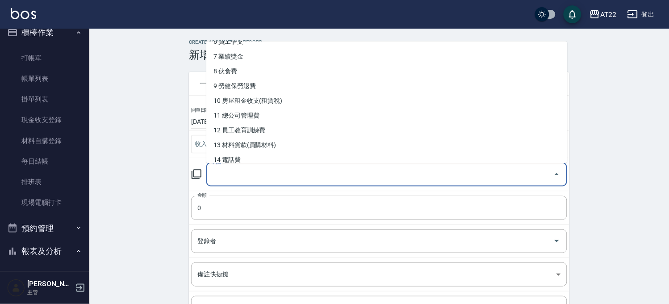
scroll to position [248, 0]
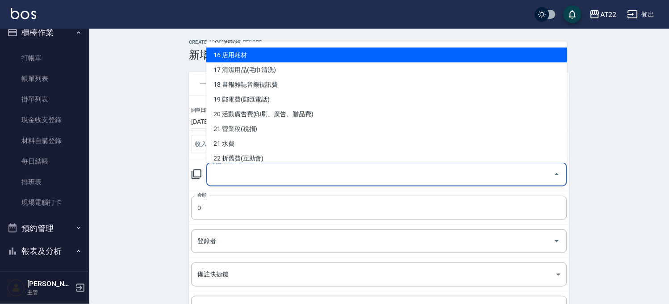
click at [233, 49] on li "16 店用耗材" at bounding box center [386, 54] width 361 height 15
type input "16 店用耗材"
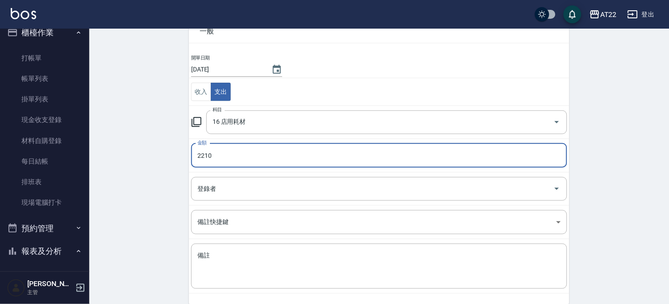
scroll to position [91, 0]
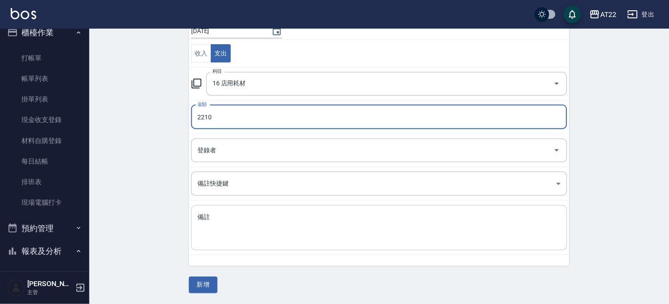
type input "2210"
drag, startPoint x: 244, startPoint y: 227, endPoint x: 243, endPoint y: 222, distance: 5.1
click at [244, 223] on textarea "備註" at bounding box center [379, 228] width 364 height 30
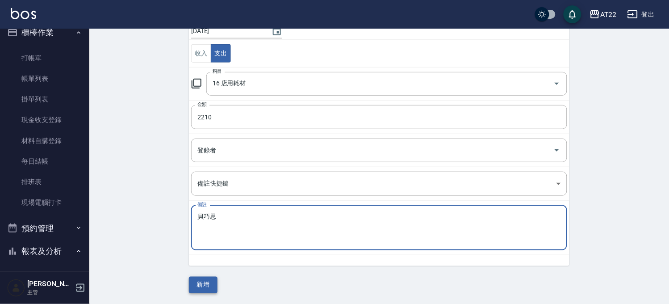
type textarea "貝巧思"
click at [201, 285] on button "新增" at bounding box center [203, 285] width 29 height 17
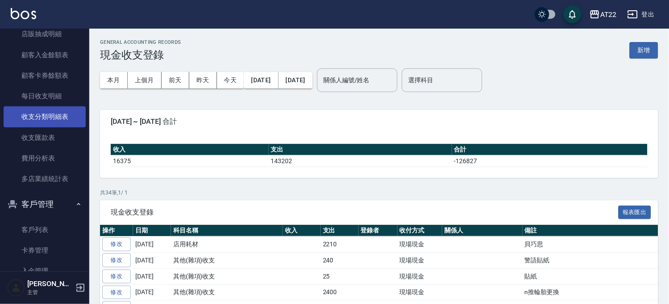
scroll to position [607, 0]
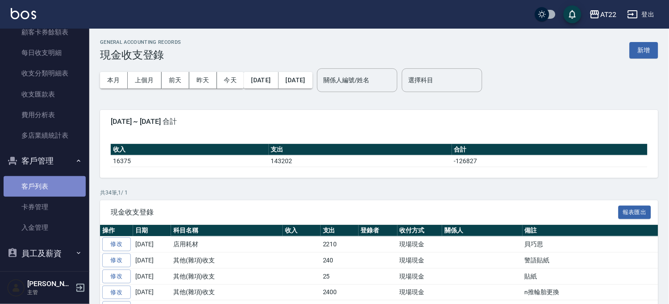
click at [50, 189] on link "客戶列表" at bounding box center [45, 186] width 82 height 21
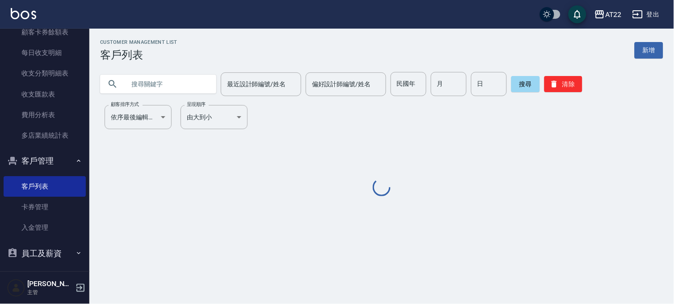
click at [154, 85] on input "text" at bounding box center [167, 84] width 84 height 24
type input "2"
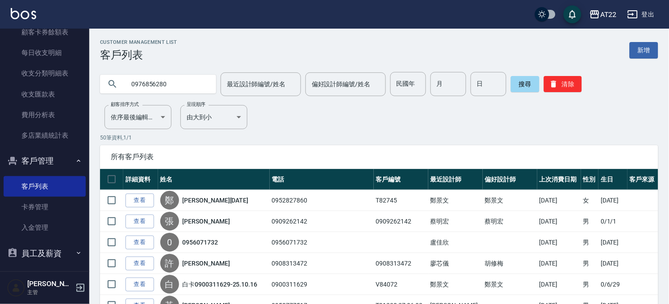
type input "0976856280"
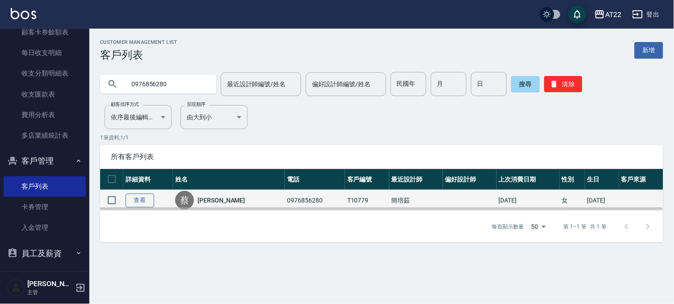
click at [148, 197] on link "查看" at bounding box center [140, 200] width 29 height 14
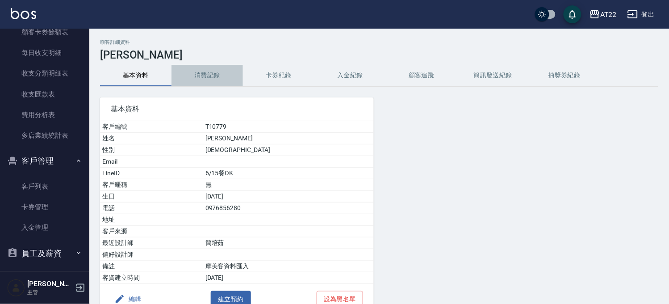
click at [200, 79] on button "消費記錄" at bounding box center [207, 75] width 71 height 21
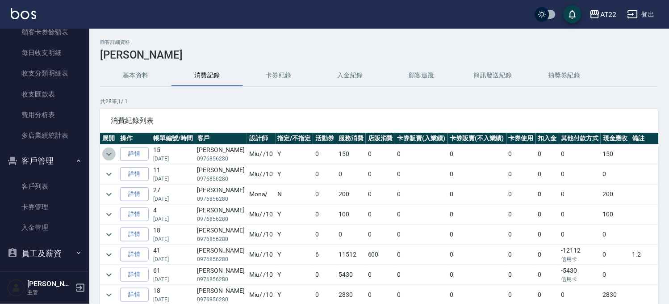
click at [105, 151] on icon "expand row" at bounding box center [109, 154] width 11 height 11
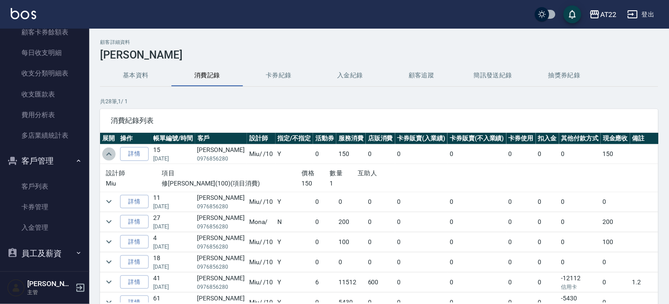
click at [105, 151] on icon "expand row" at bounding box center [109, 154] width 11 height 11
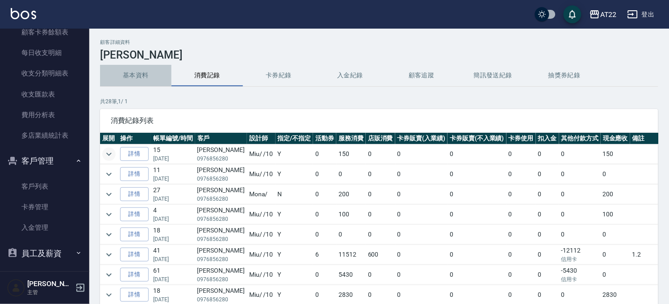
click at [149, 72] on button "基本資料" at bounding box center [135, 75] width 71 height 21
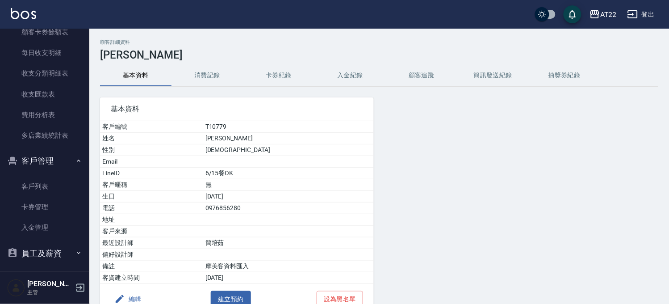
click at [213, 71] on button "消費記錄" at bounding box center [207, 75] width 71 height 21
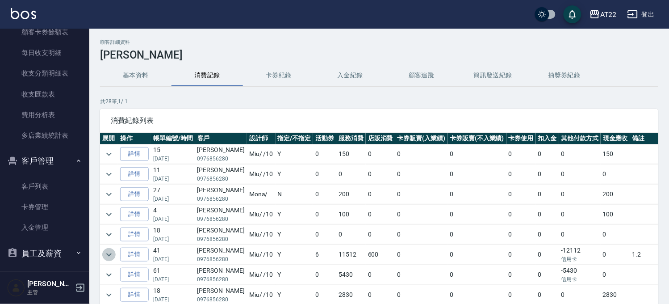
click at [108, 252] on icon "expand row" at bounding box center [109, 254] width 11 height 11
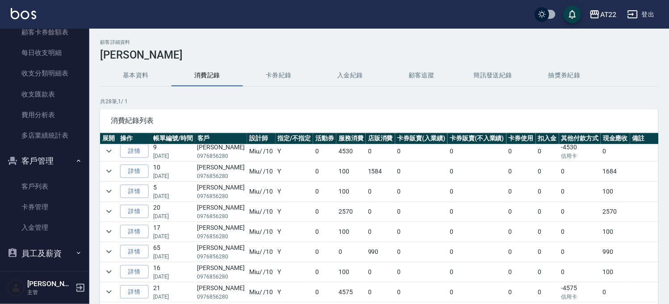
scroll to position [50, 0]
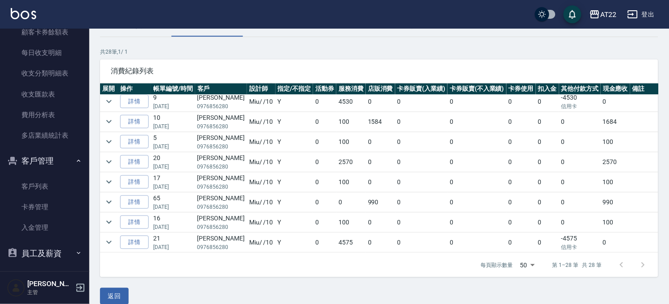
drag, startPoint x: 46, startPoint y: 182, endPoint x: 88, endPoint y: 159, distance: 47.4
click at [46, 182] on link "客戶列表" at bounding box center [45, 186] width 82 height 21
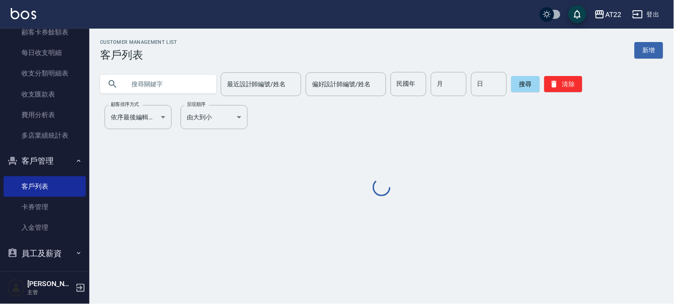
click at [200, 87] on input "text" at bounding box center [167, 84] width 84 height 24
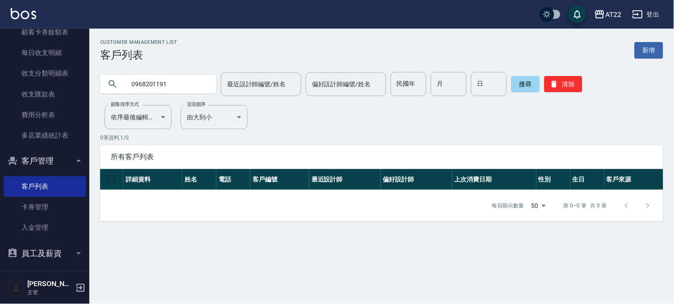
click at [203, 89] on input "0968201191" at bounding box center [167, 84] width 84 height 24
type input "0907171763"
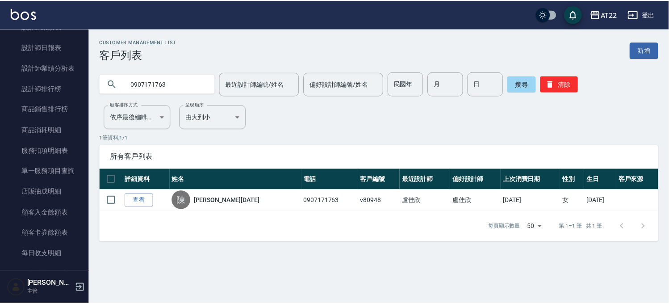
scroll to position [359, 0]
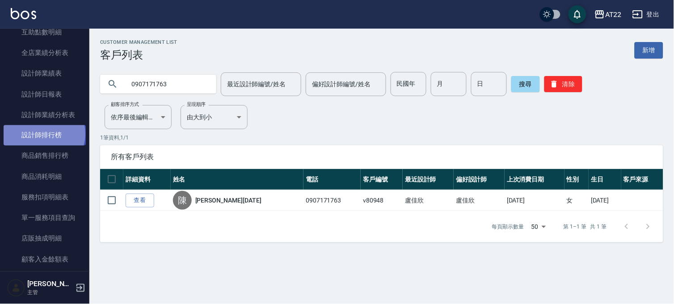
click at [43, 134] on link "設計師排行榜" at bounding box center [45, 135] width 82 height 21
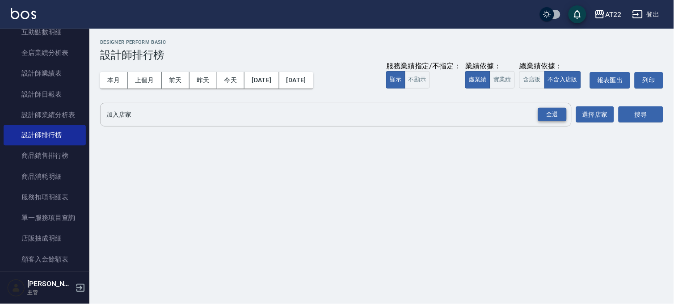
click at [543, 113] on div "全選" at bounding box center [552, 115] width 29 height 14
click at [649, 119] on button "搜尋" at bounding box center [640, 115] width 45 height 17
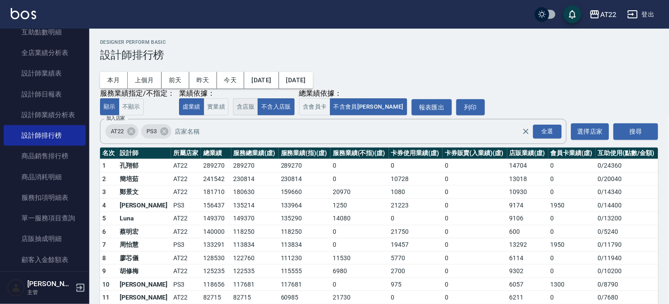
click at [246, 103] on button "含店販" at bounding box center [245, 106] width 25 height 17
click at [280, 101] on button "不含入店販" at bounding box center [276, 106] width 37 height 17
click at [89, 134] on div "櫃檯作業 打帳單 帳單列表 掛單列表 現金收支登錄 材料自購登錄 每日結帳 排班表 現場電腦打卡 預約管理 預約管理 單日預約紀錄 單週預約紀錄 報表及分析 …" at bounding box center [45, 166] width 90 height 275
click at [45, 32] on link "互助點數明細" at bounding box center [45, 32] width 82 height 21
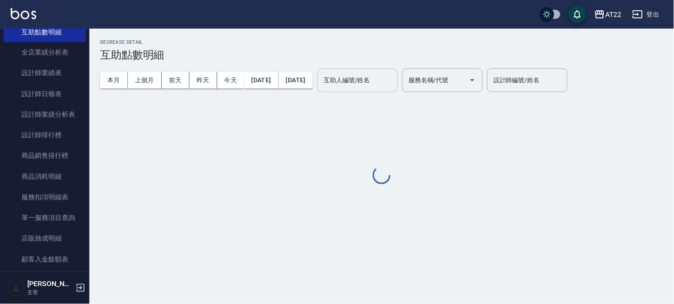
click at [390, 75] on div "互助人編號/姓名 互助人編號/姓名" at bounding box center [357, 80] width 80 height 24
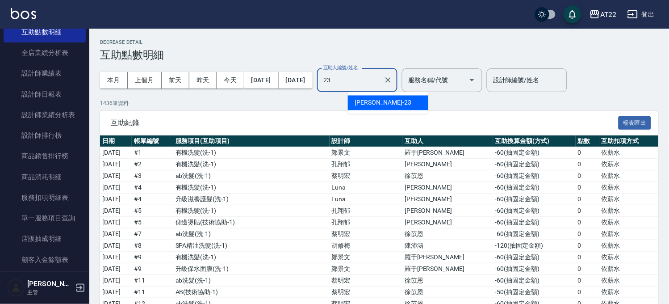
type input "[PERSON_NAME]-23"
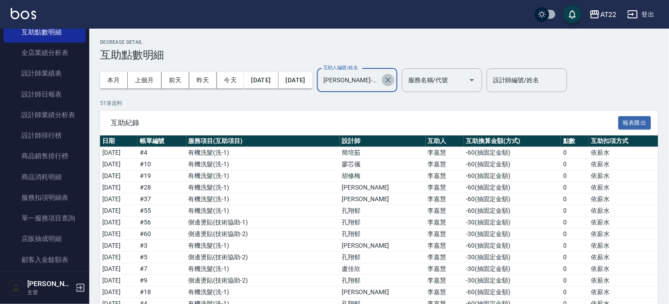
click at [393, 79] on icon "Clear" at bounding box center [388, 80] width 9 height 9
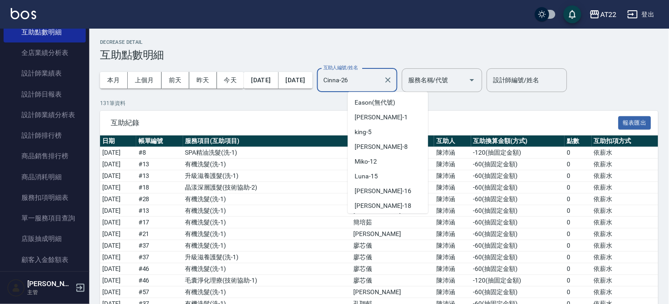
click at [380, 76] on input "Cinna-26" at bounding box center [350, 80] width 59 height 16
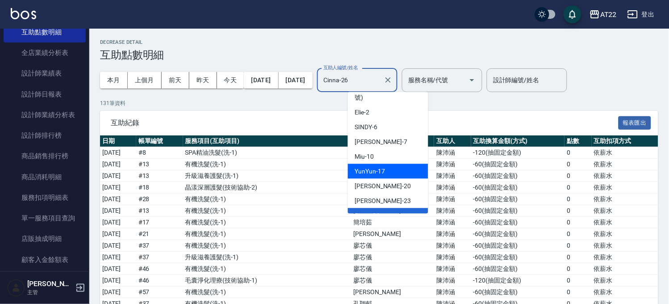
click at [419, 164] on div "YunYun -17" at bounding box center [388, 171] width 80 height 15
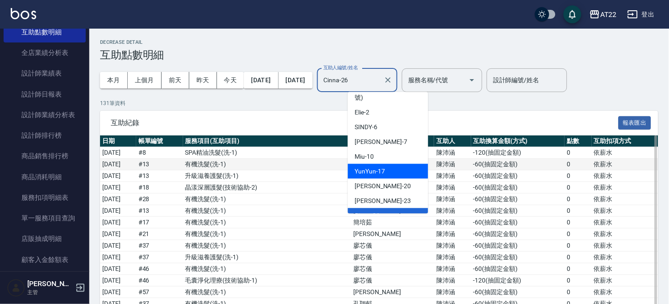
type input "YunYun-17"
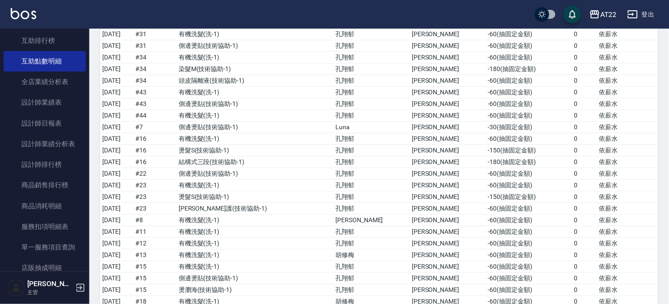
scroll to position [278, 0]
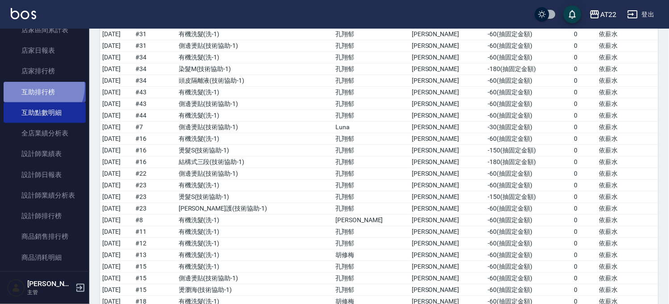
click at [39, 86] on link "互助排行榜" at bounding box center [45, 92] width 82 height 21
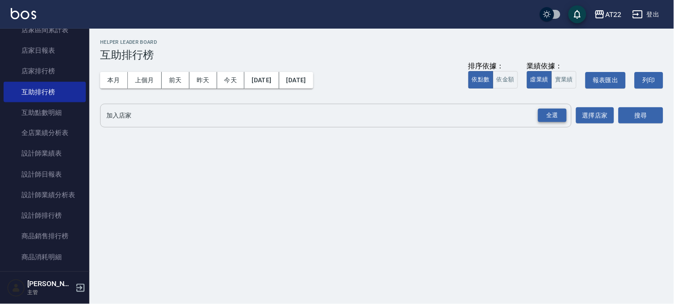
click at [553, 115] on div "全選" at bounding box center [552, 116] width 29 height 14
drag, startPoint x: 626, startPoint y: 111, endPoint x: 614, endPoint y: 121, distance: 15.2
click at [626, 111] on button "搜尋" at bounding box center [640, 116] width 45 height 17
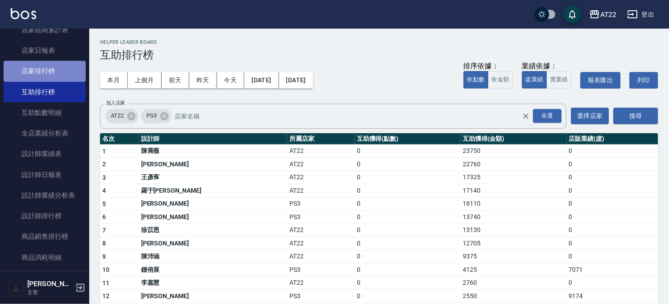
click at [69, 72] on link "店家排行榜" at bounding box center [45, 71] width 82 height 21
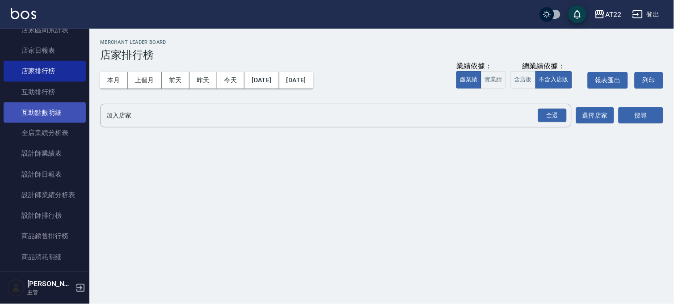
drag, startPoint x: 37, startPoint y: 115, endPoint x: 30, endPoint y: 108, distance: 9.8
click at [37, 115] on link "互助點數明細" at bounding box center [45, 112] width 82 height 21
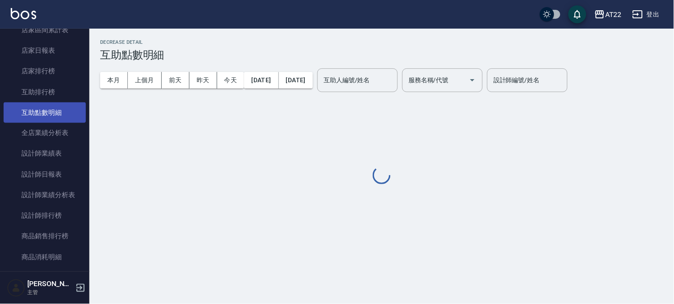
click at [30, 108] on link "互助點數明細" at bounding box center [45, 112] width 82 height 21
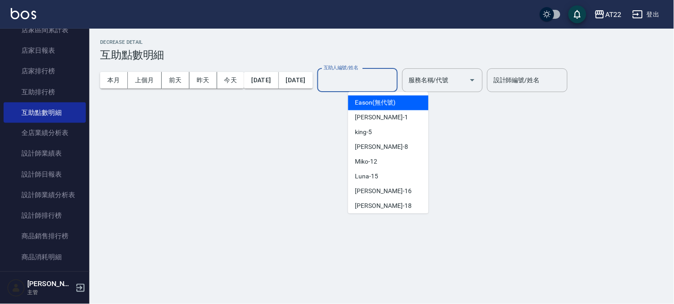
click at [394, 82] on input "互助人編號/姓名" at bounding box center [357, 80] width 72 height 16
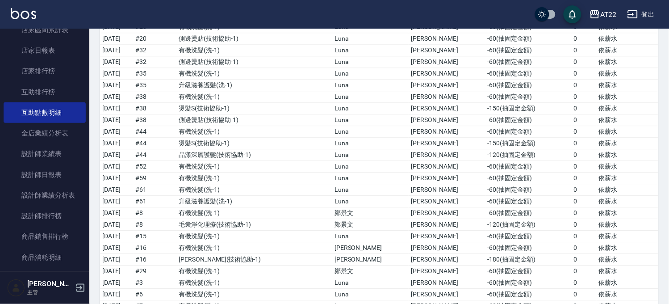
scroll to position [1290, 0]
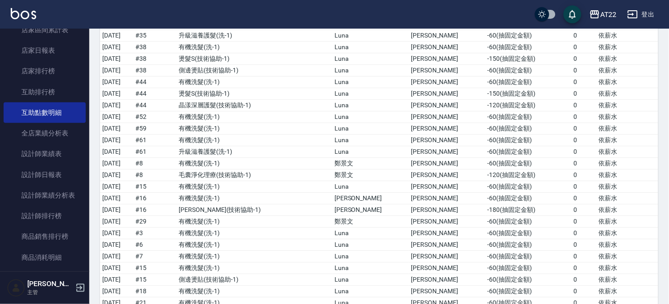
type input "Noah-20"
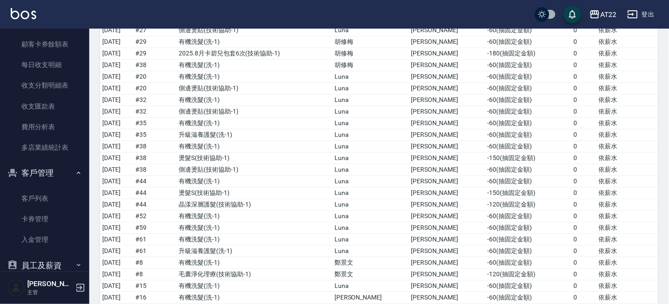
scroll to position [596, 0]
click at [39, 198] on link "客戶列表" at bounding box center [45, 197] width 82 height 21
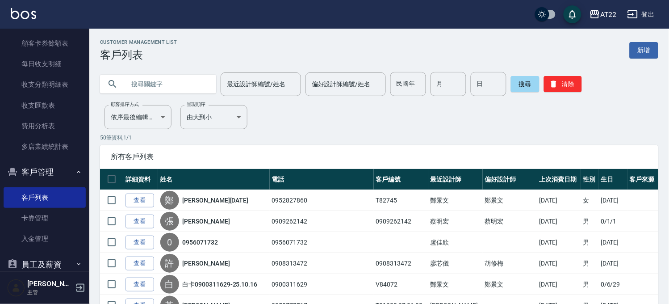
click at [181, 87] on input "text" at bounding box center [167, 84] width 84 height 24
type input "T81627"
click at [114, 85] on icon at bounding box center [113, 84] width 8 height 8
click at [511, 86] on button "搜尋" at bounding box center [525, 84] width 29 height 16
